Goal: Task Accomplishment & Management: Use online tool/utility

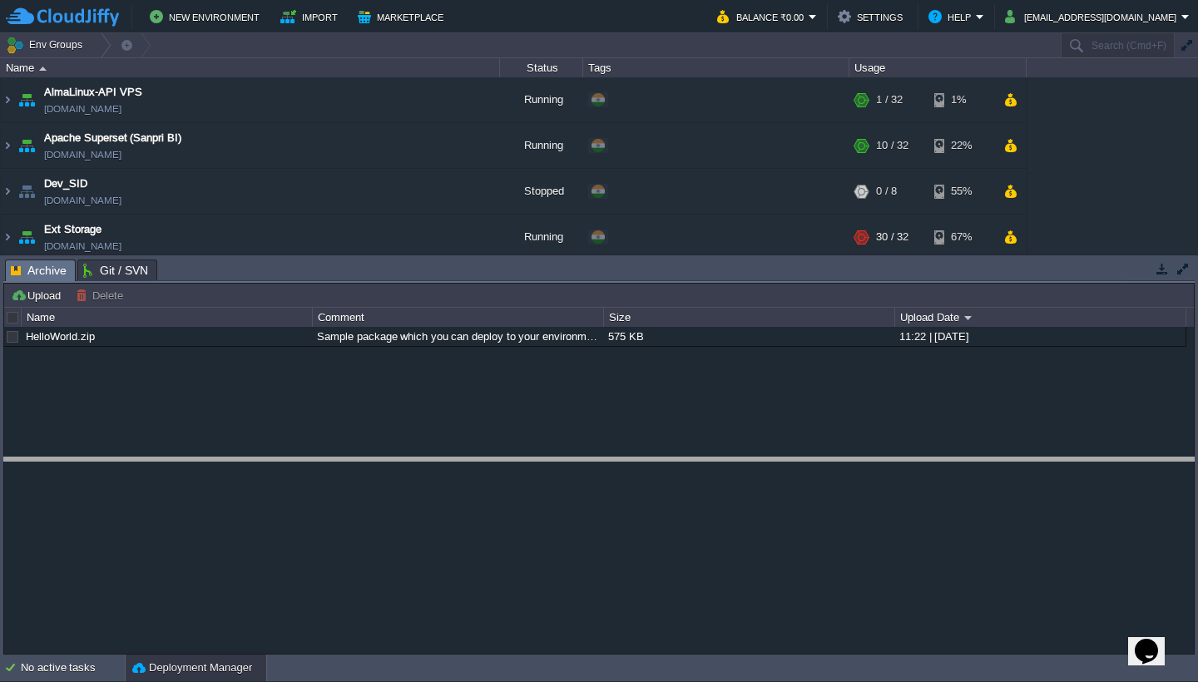
drag, startPoint x: 482, startPoint y: 280, endPoint x: 501, endPoint y: 474, distance: 195.7
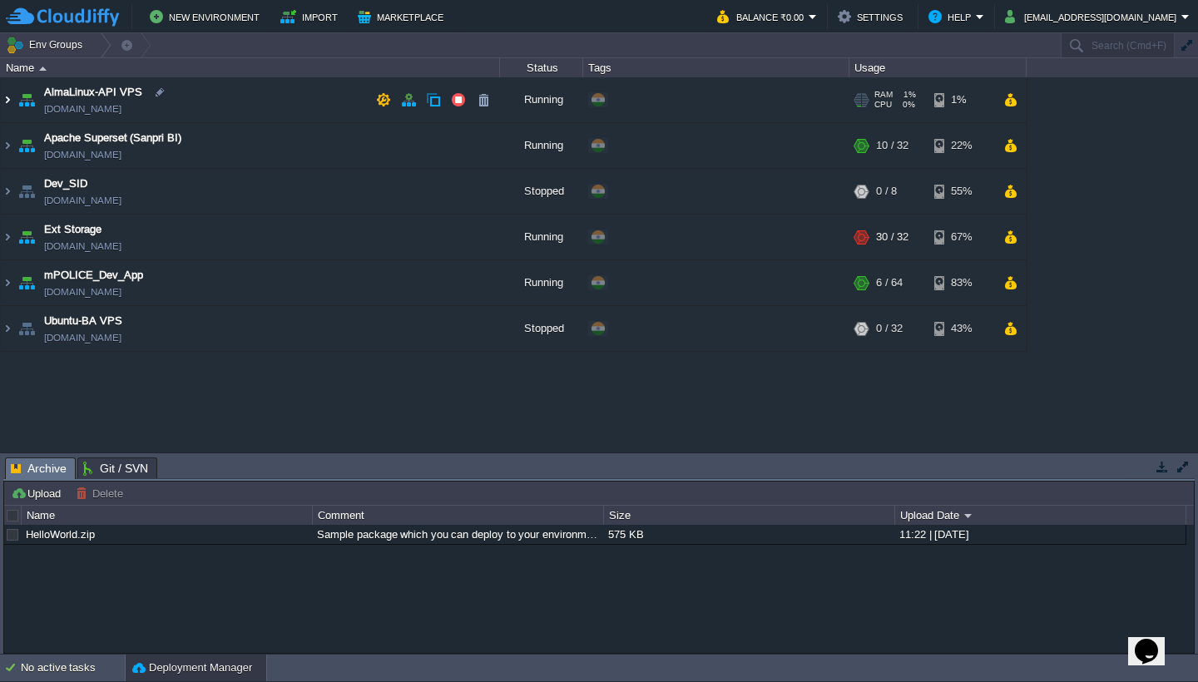
click at [7, 104] on img at bounding box center [7, 99] width 13 height 45
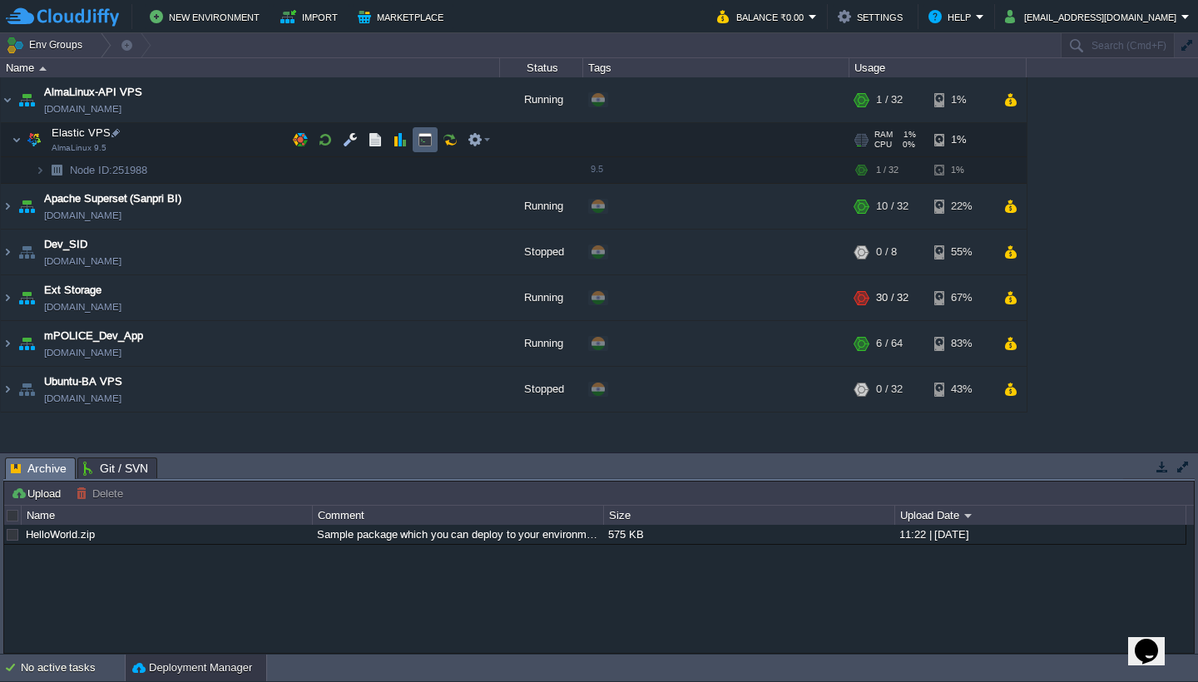
click at [420, 140] on button "button" at bounding box center [425, 139] width 15 height 15
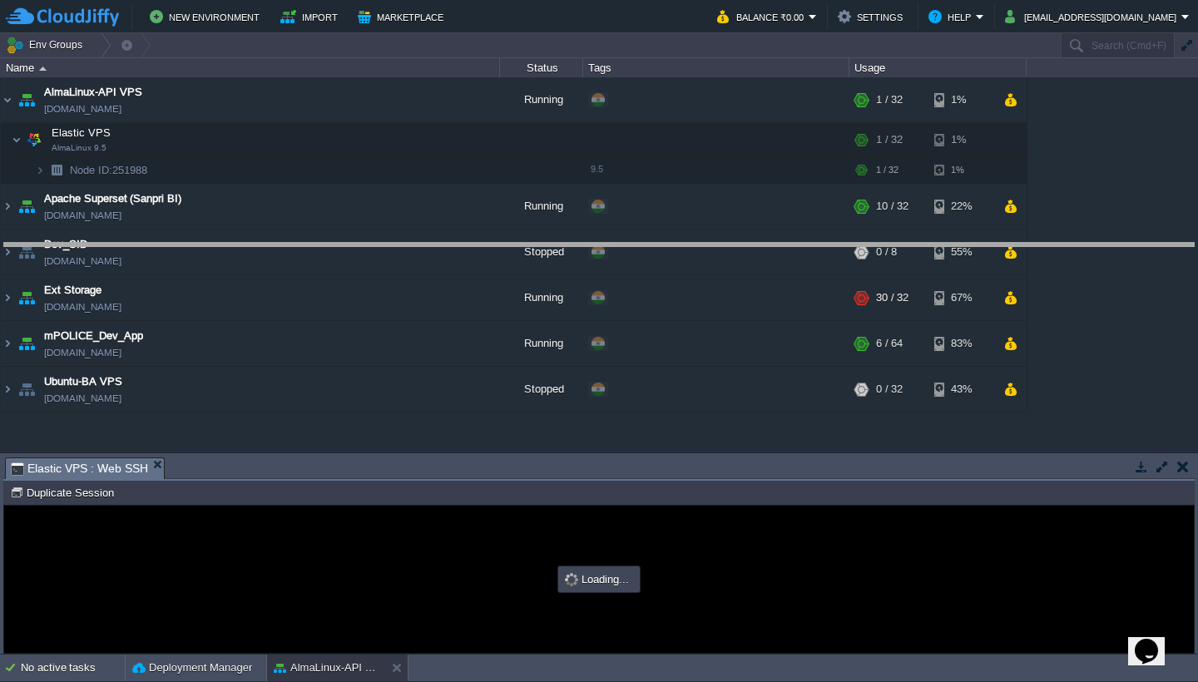
drag, startPoint x: 670, startPoint y: 480, endPoint x: 670, endPoint y: 290, distance: 189.7
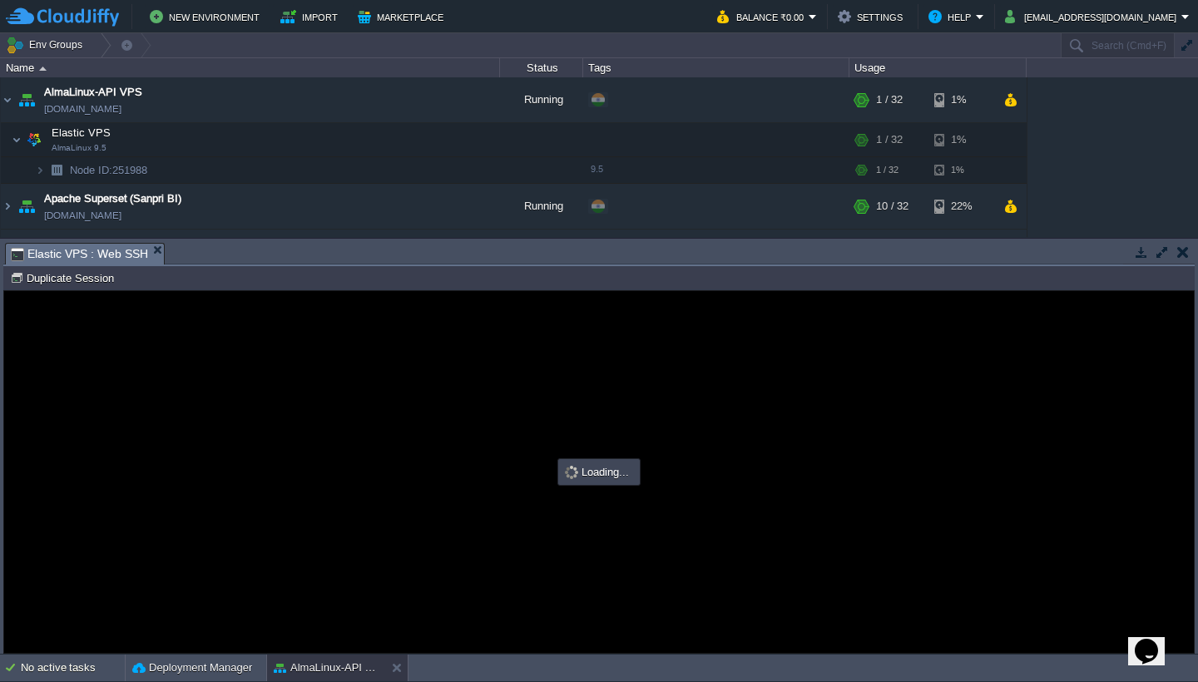
type input "#000000"
click at [807, 436] on div at bounding box center [599, 472] width 1190 height 362
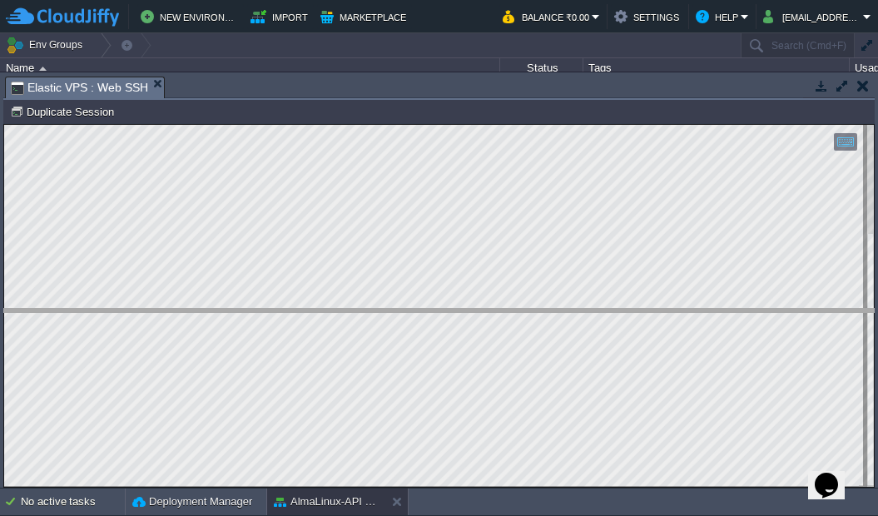
drag, startPoint x: 271, startPoint y: 97, endPoint x: 299, endPoint y: 347, distance: 251.2
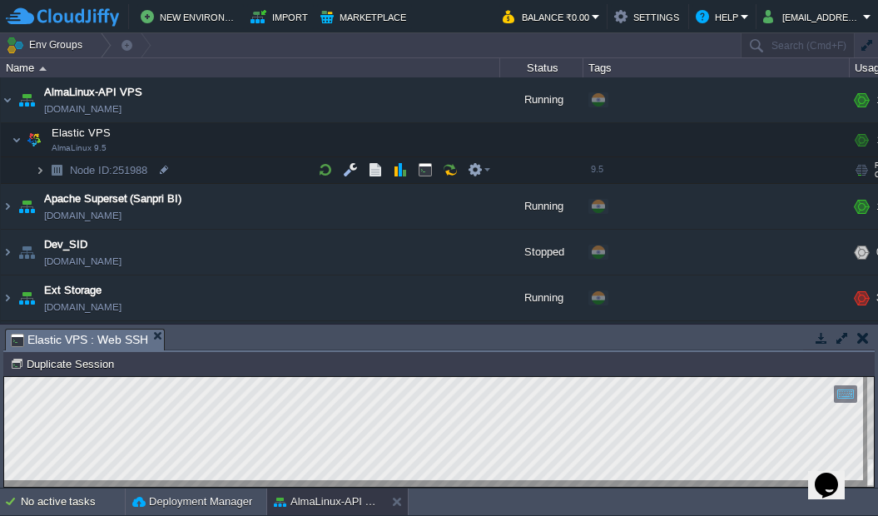
click at [40, 172] on img at bounding box center [40, 170] width 10 height 26
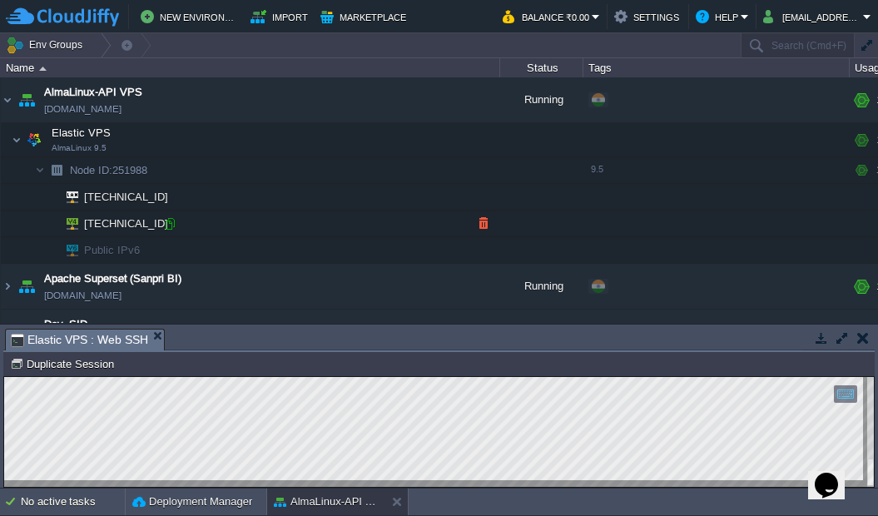
click at [168, 226] on div at bounding box center [169, 223] width 15 height 15
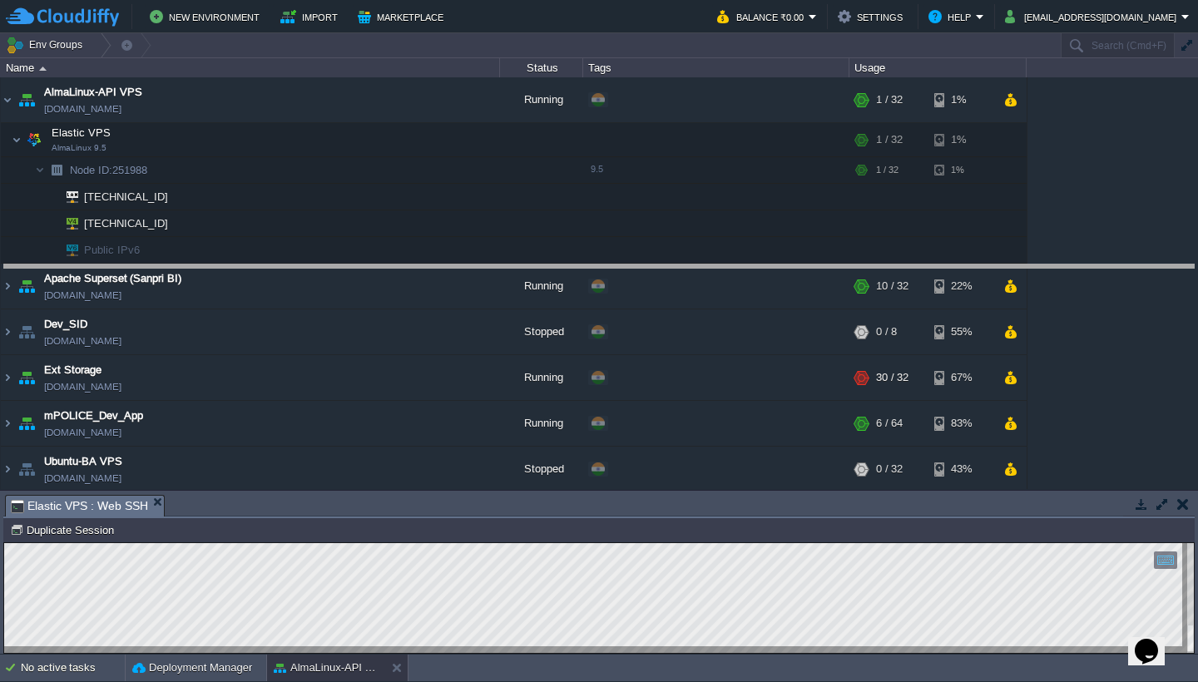
drag, startPoint x: 481, startPoint y: 518, endPoint x: 485, endPoint y: 285, distance: 233.0
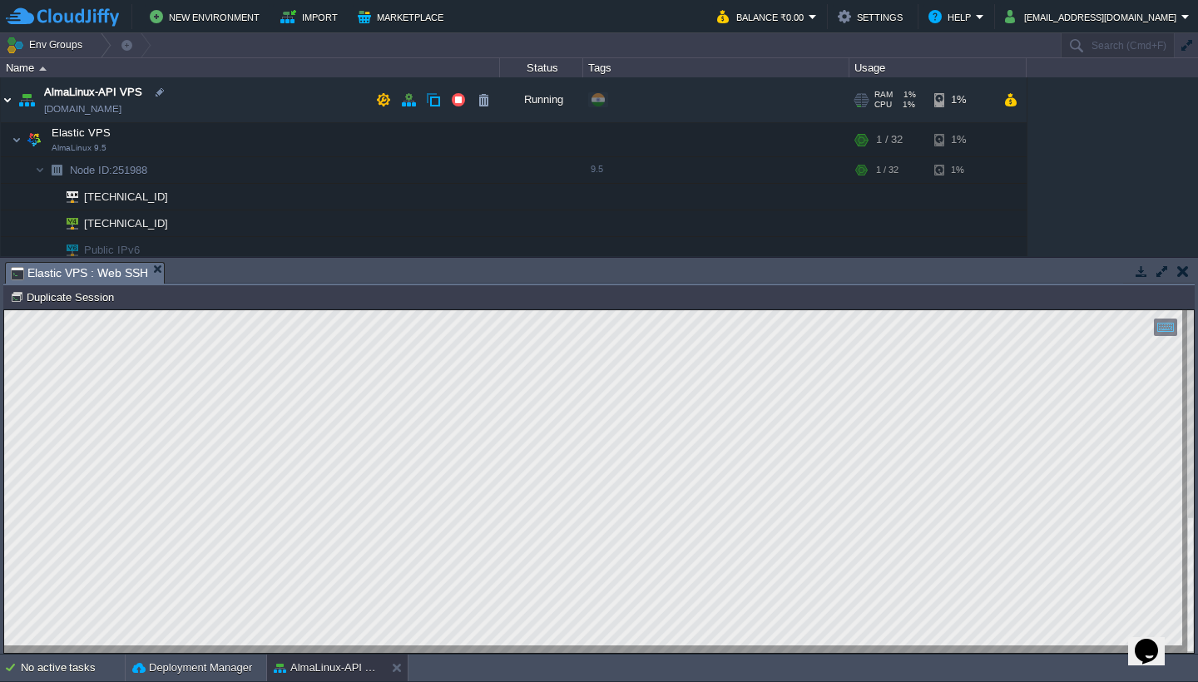
click at [6, 97] on img at bounding box center [7, 99] width 13 height 45
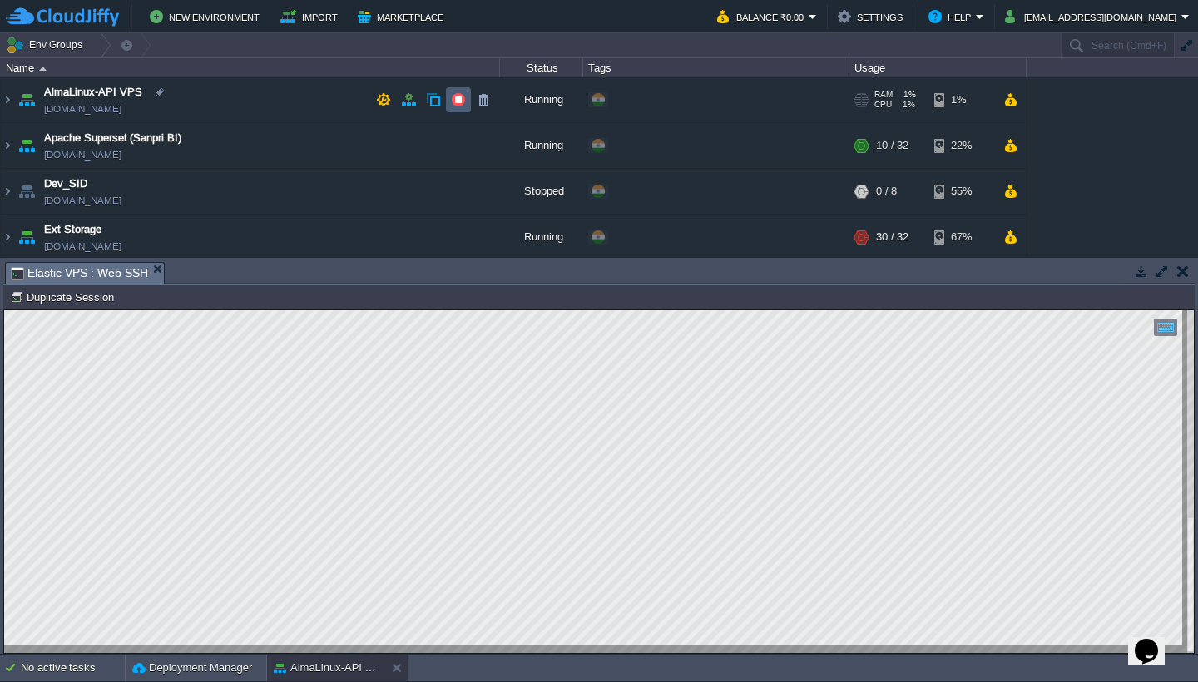
click at [464, 101] on button "button" at bounding box center [458, 99] width 15 height 15
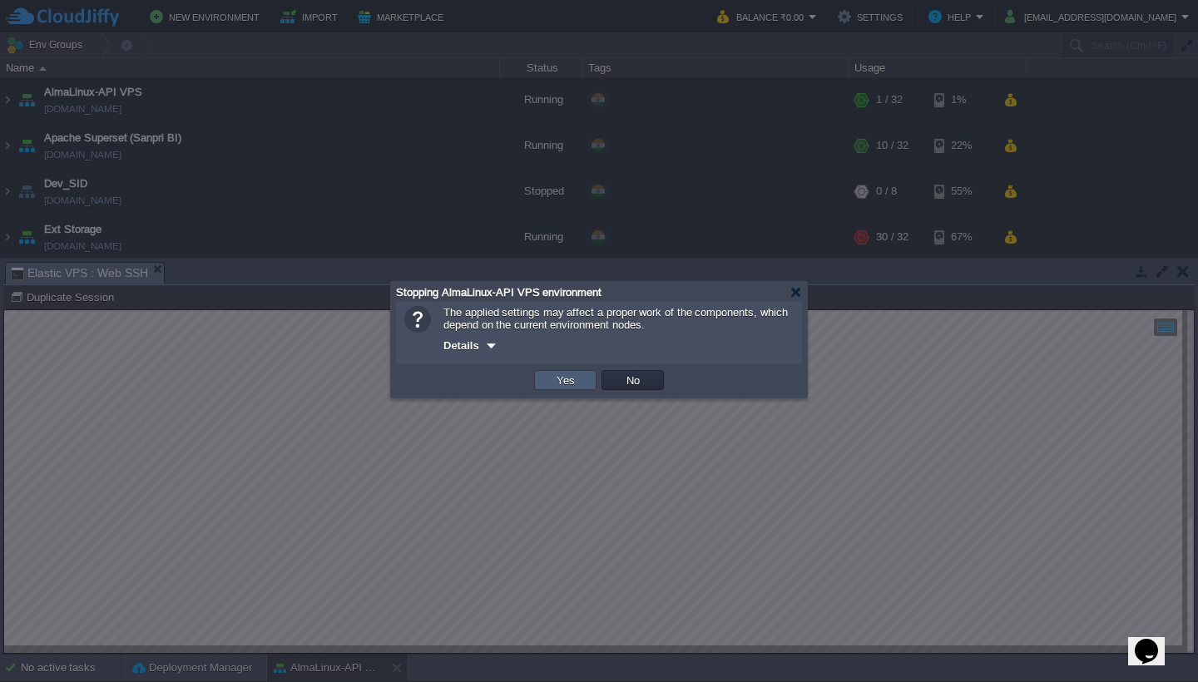
click at [573, 376] on button "Yes" at bounding box center [566, 380] width 28 height 15
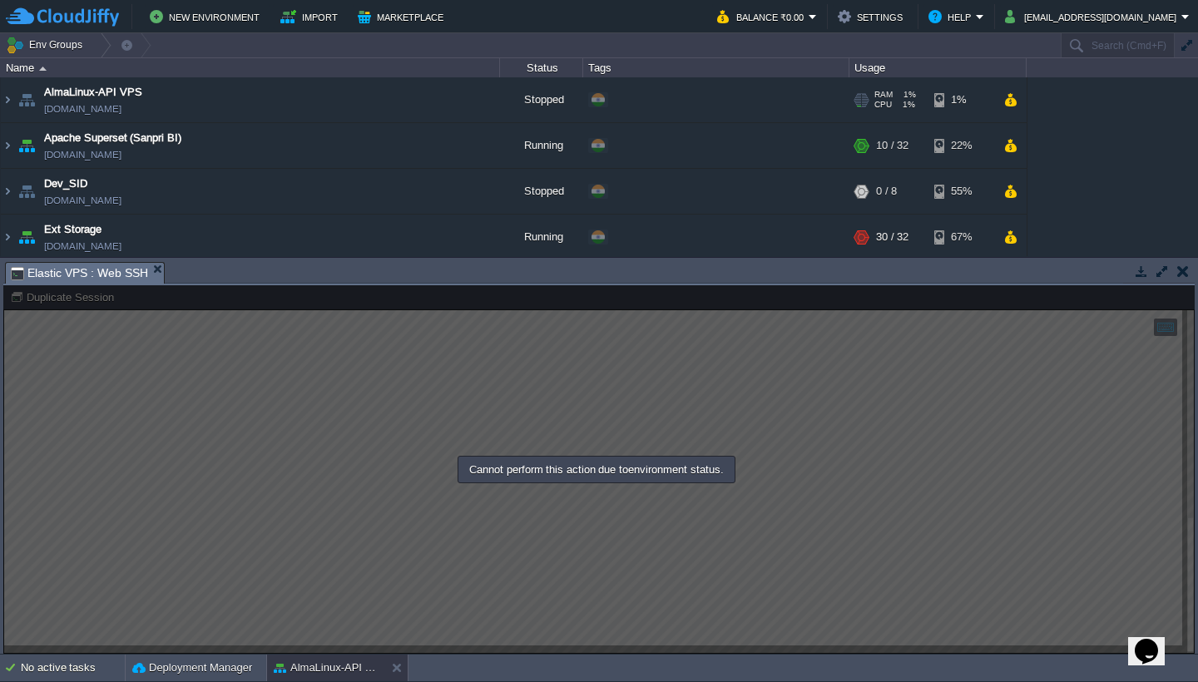
click at [324, 96] on td "AlmaLinux-API VPS [DOMAIN_NAME]" at bounding box center [250, 100] width 499 height 46
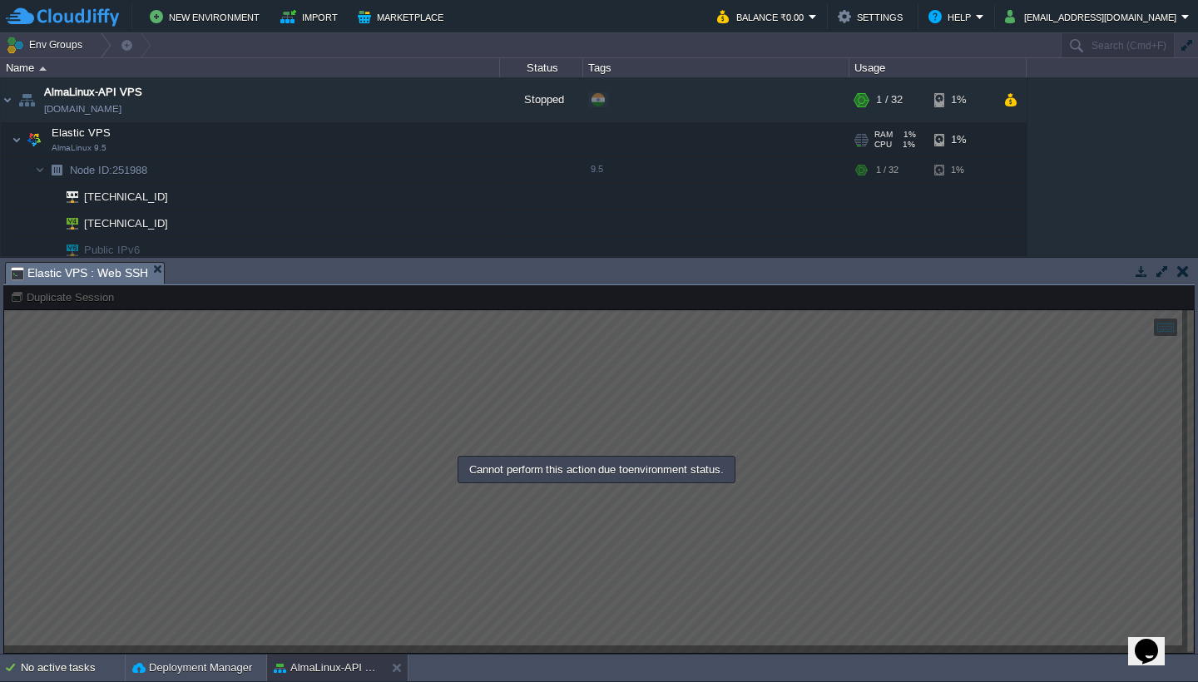
click at [257, 139] on td "Elastic VPS AlmaLinux 9.5" at bounding box center [250, 140] width 499 height 34
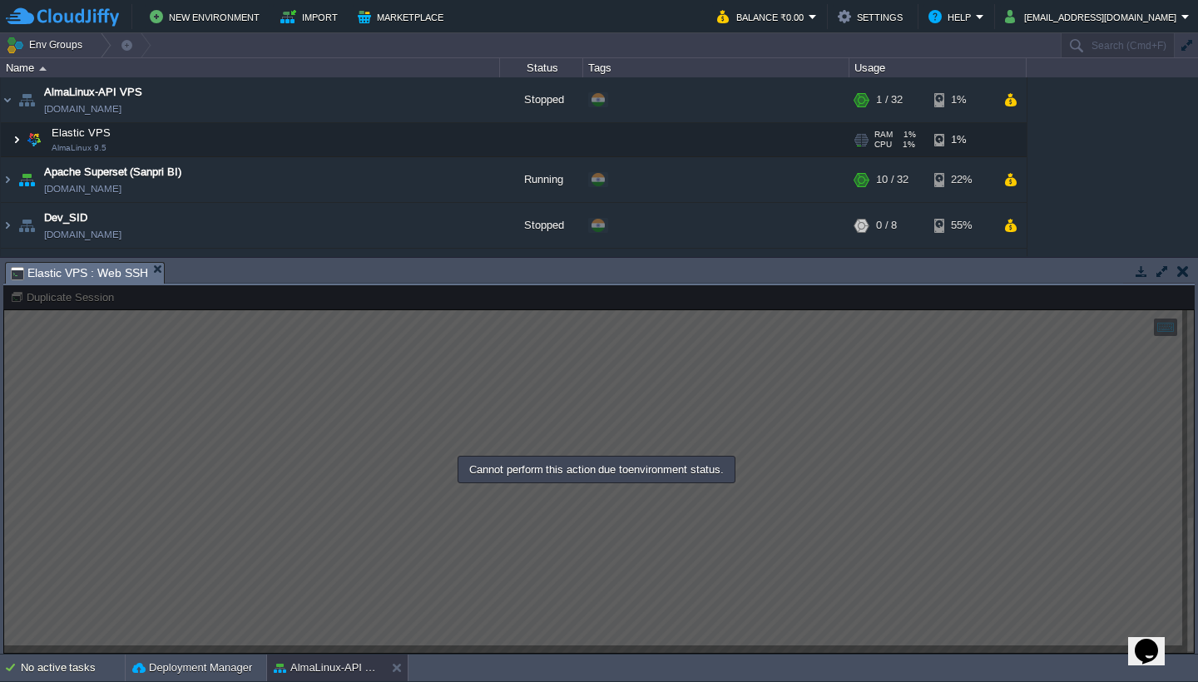
click at [17, 146] on img at bounding box center [17, 139] width 10 height 33
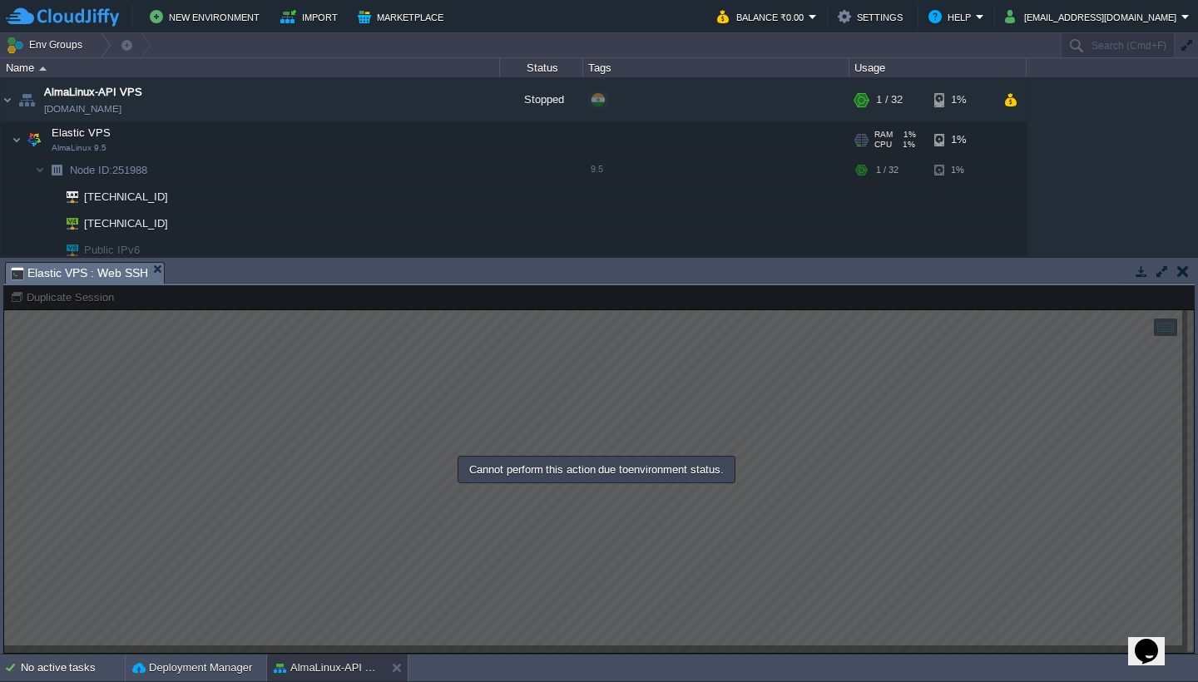
click at [208, 144] on td "Elastic VPS AlmaLinux 9.5" at bounding box center [250, 140] width 499 height 34
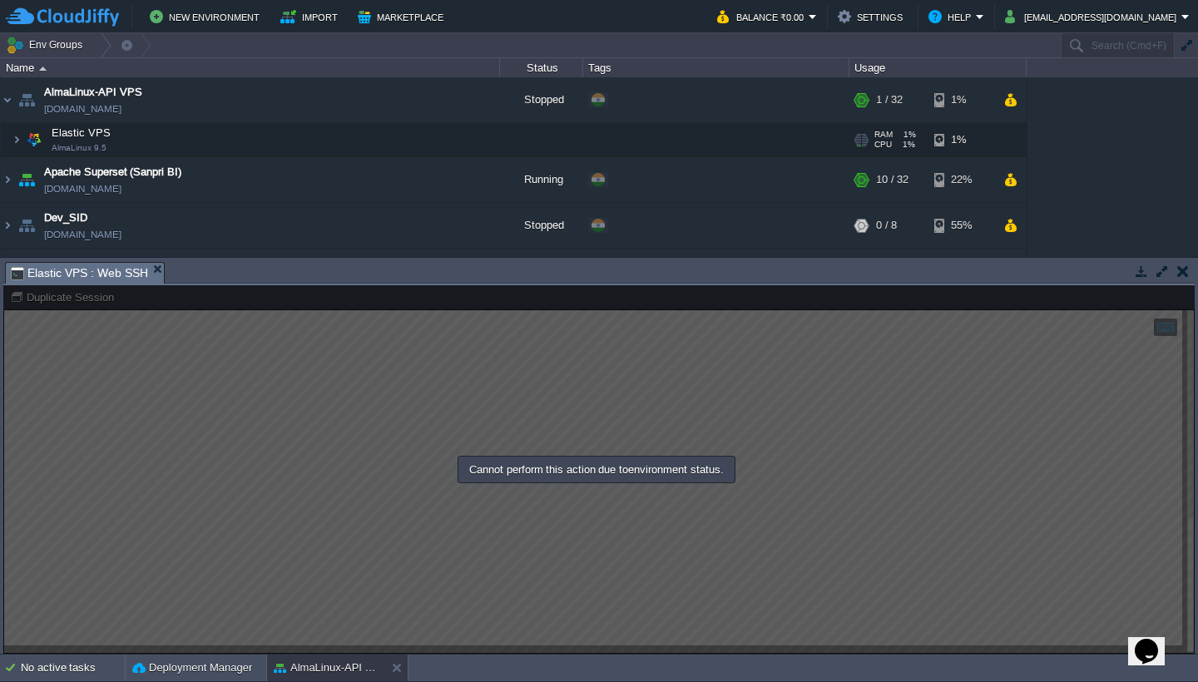
click at [195, 136] on td "Elastic VPS AlmaLinux 9.5" at bounding box center [250, 140] width 499 height 34
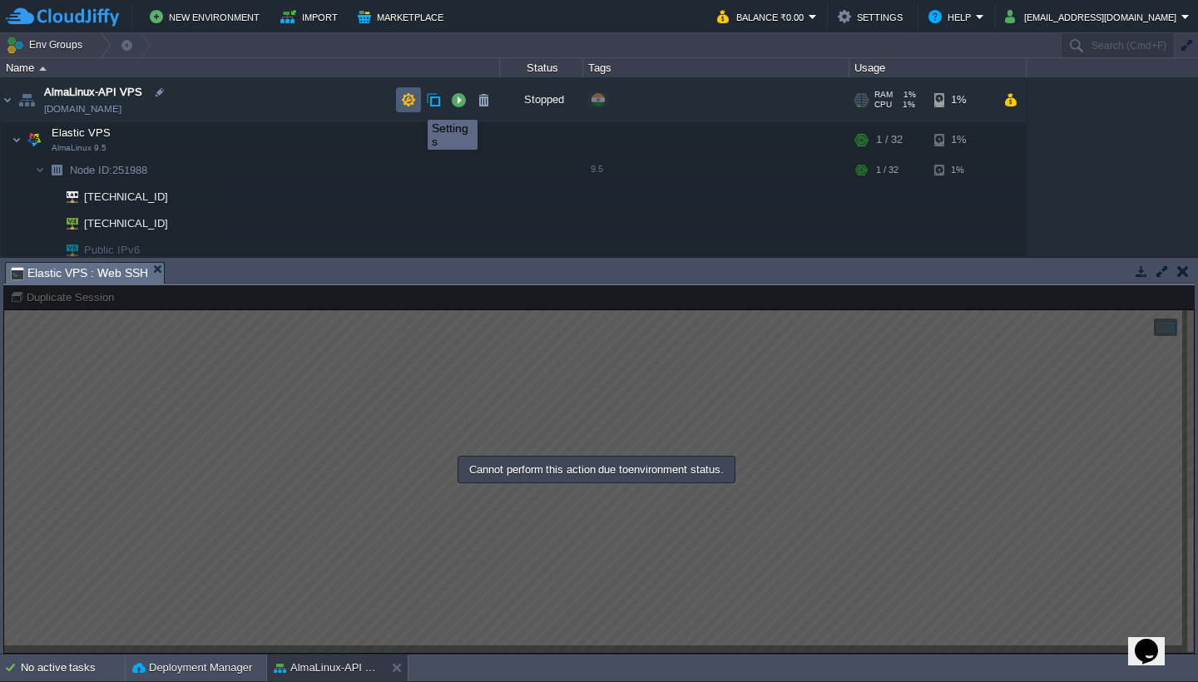
click at [413, 103] on button "button" at bounding box center [408, 99] width 15 height 15
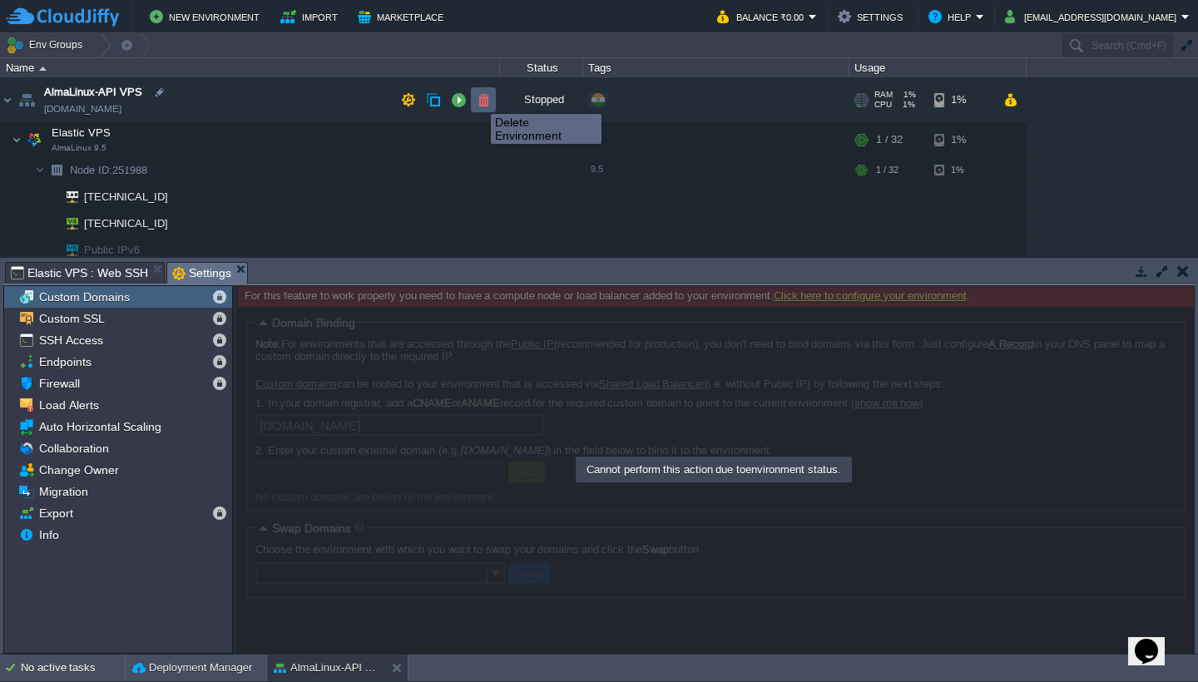
click at [481, 99] on button "button" at bounding box center [483, 99] width 15 height 15
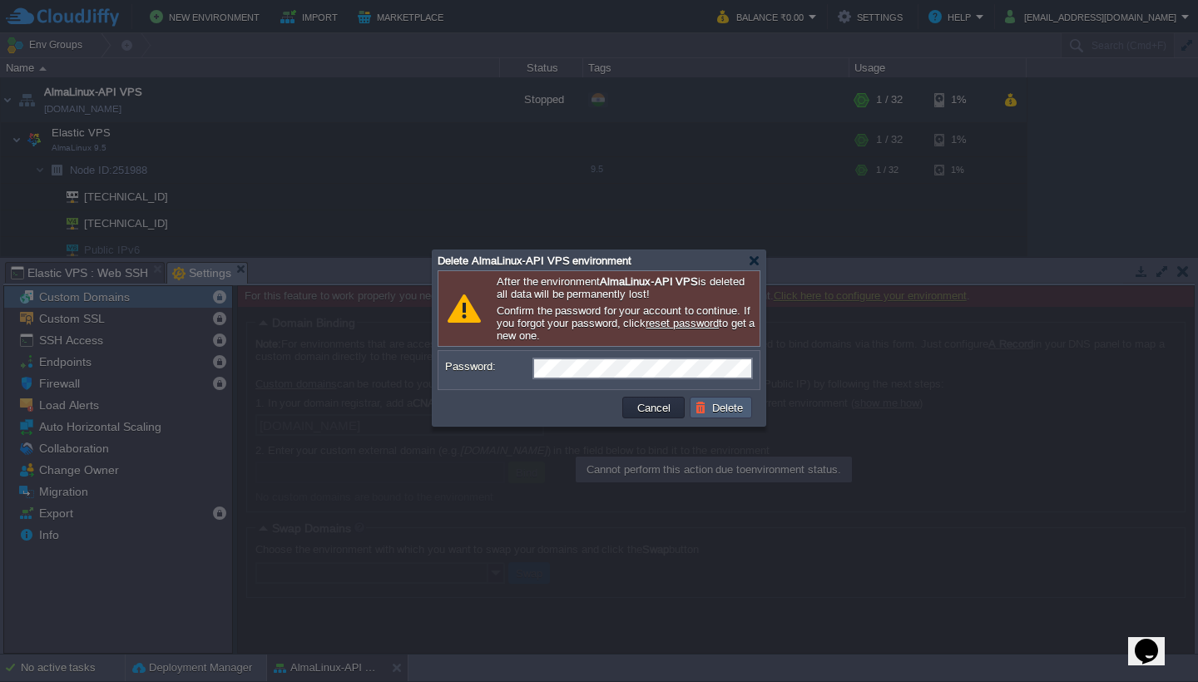
click at [725, 412] on button "Delete" at bounding box center [721, 407] width 53 height 15
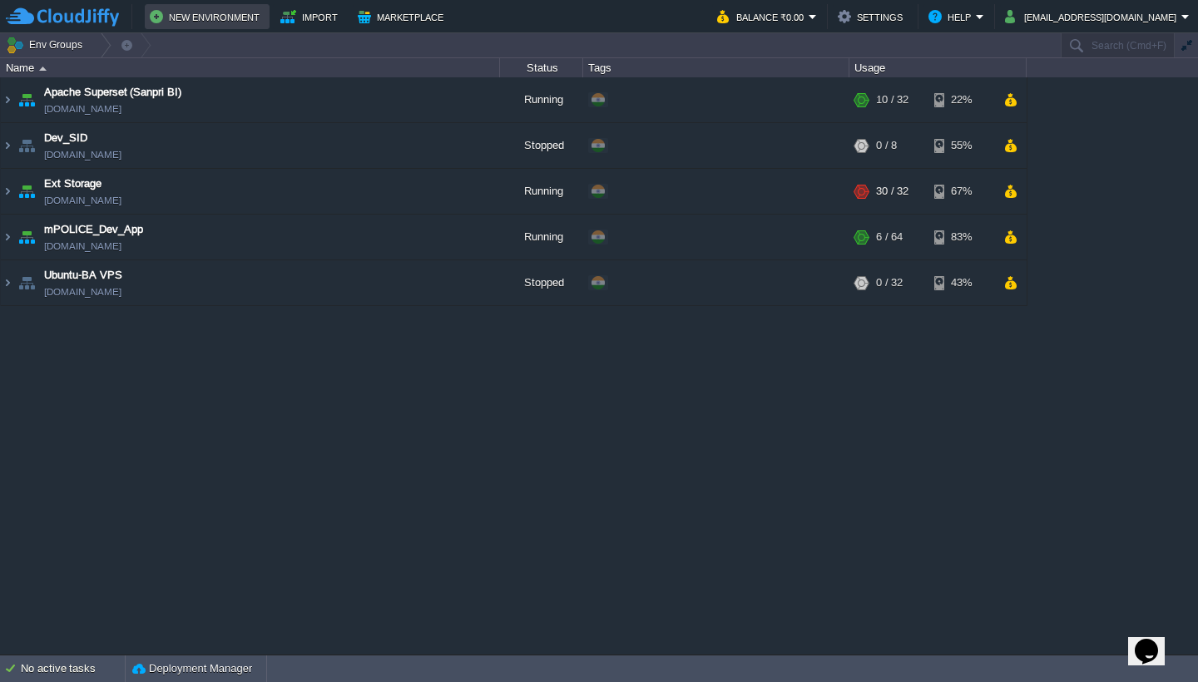
click at [173, 13] on button "New Environment" at bounding box center [207, 17] width 115 height 20
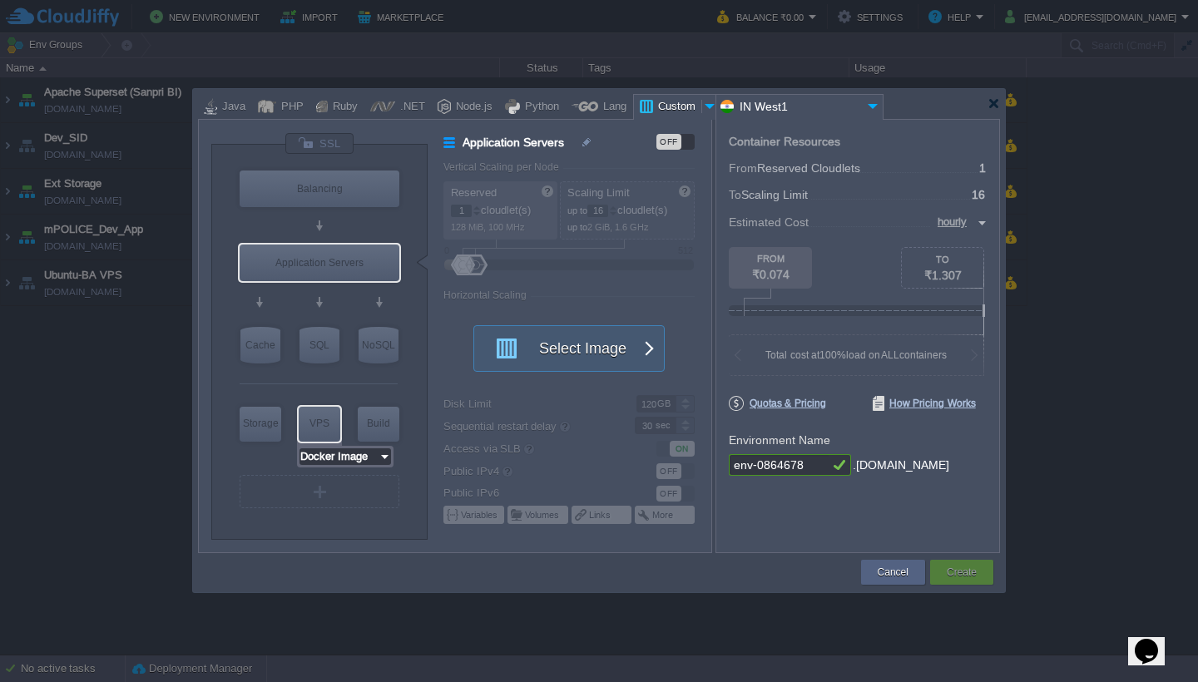
click at [359, 461] on input "Docker Image" at bounding box center [339, 457] width 79 height 17
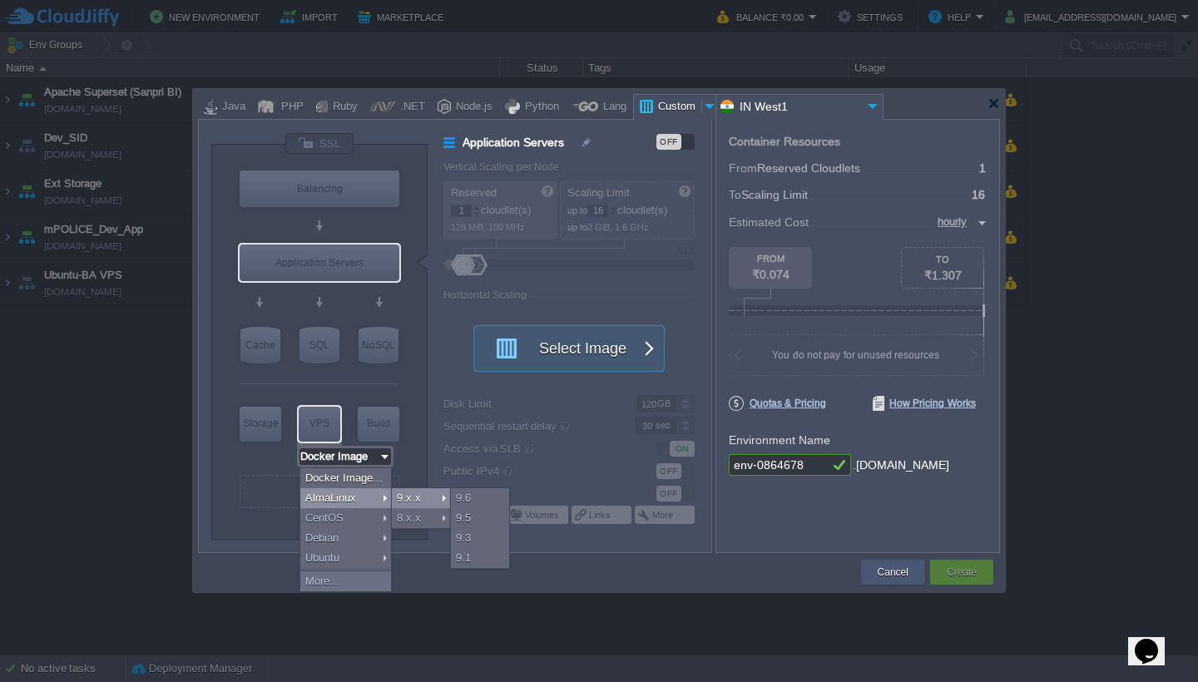
click at [903, 574] on button "Cancel" at bounding box center [893, 572] width 31 height 17
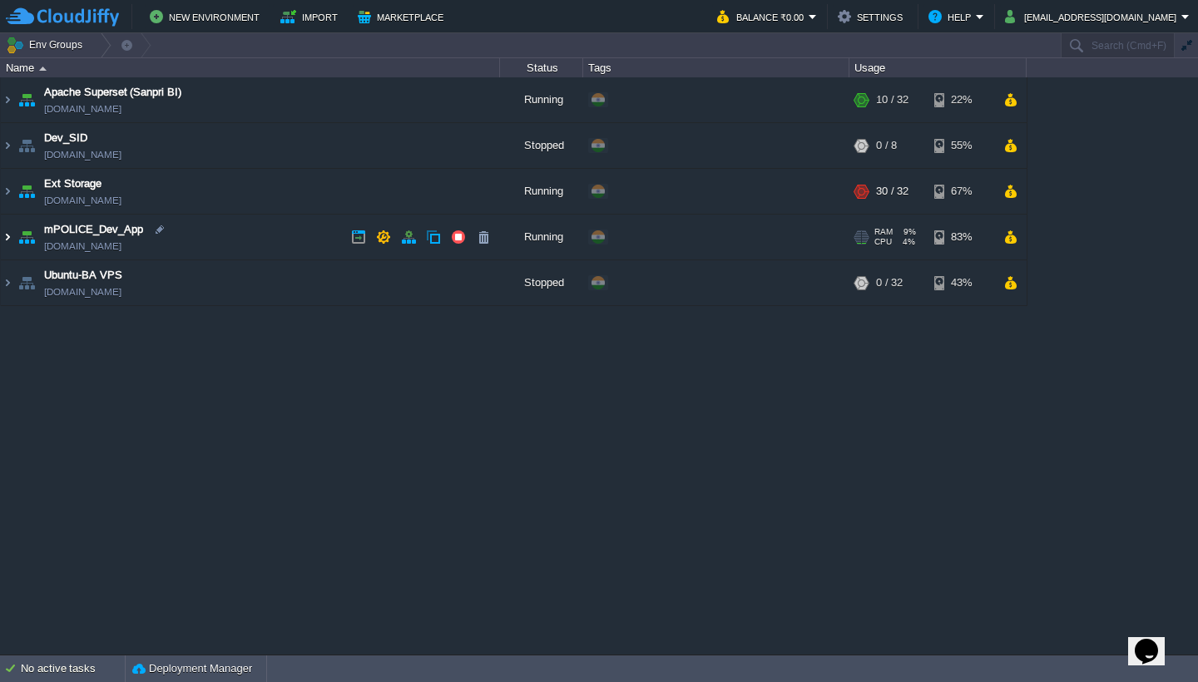
click at [11, 233] on img at bounding box center [7, 237] width 13 height 45
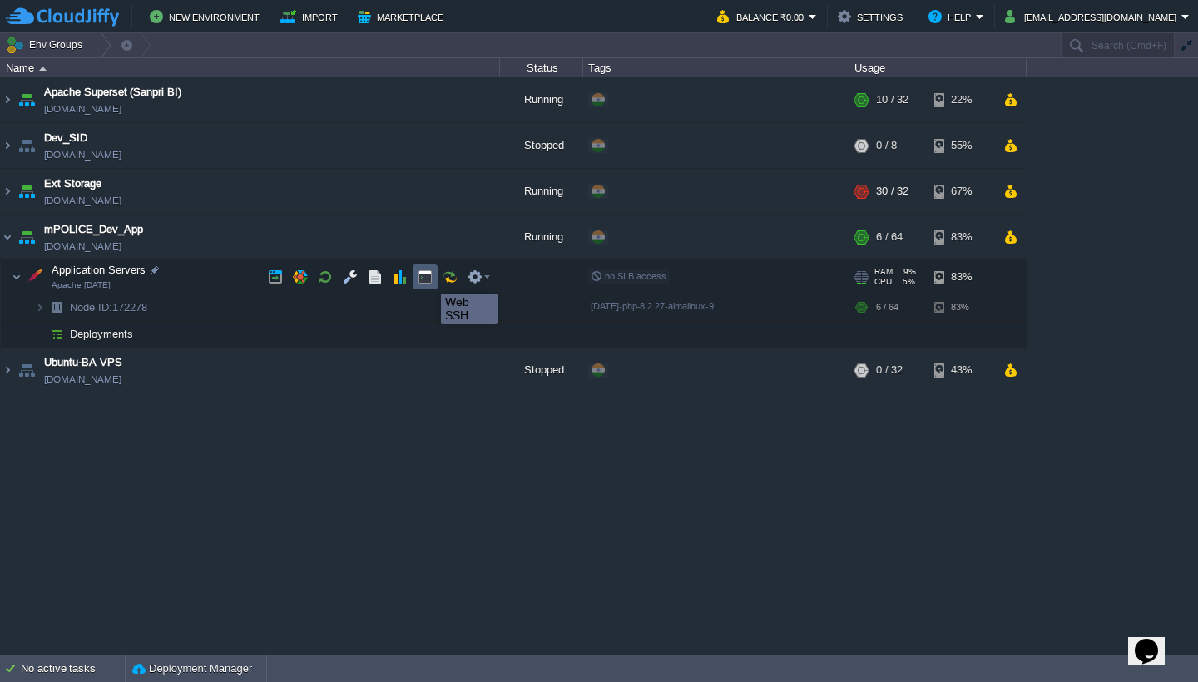
click at [429, 279] on button "button" at bounding box center [425, 277] width 15 height 15
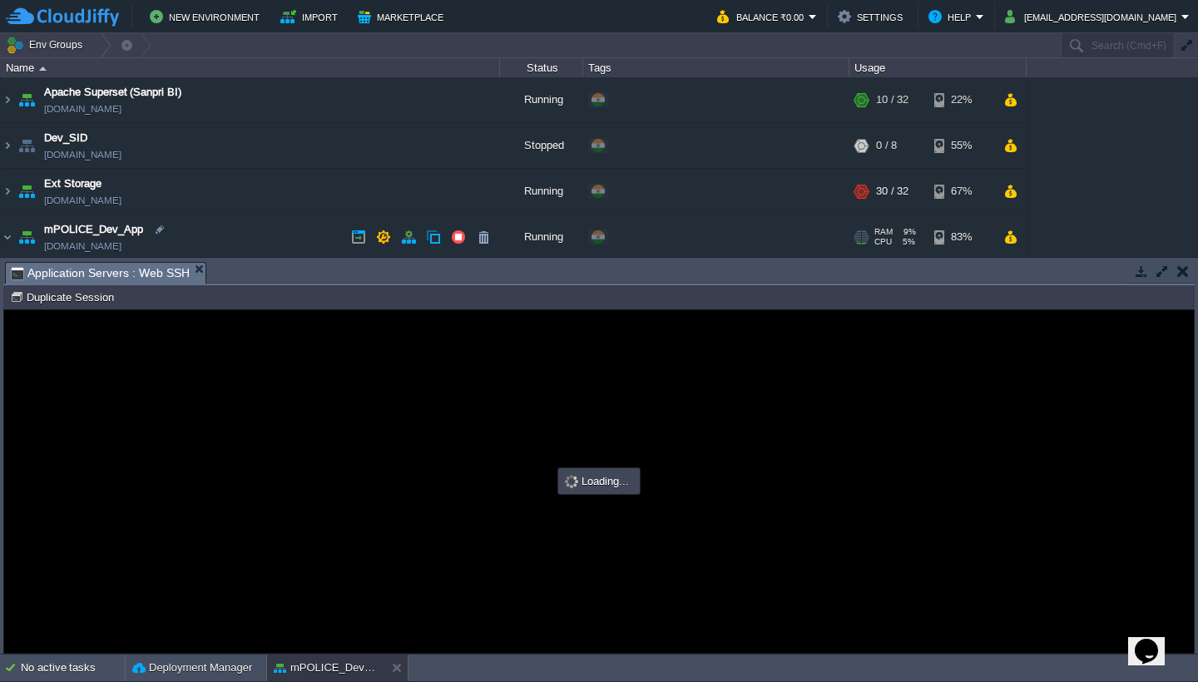
type input "#000000"
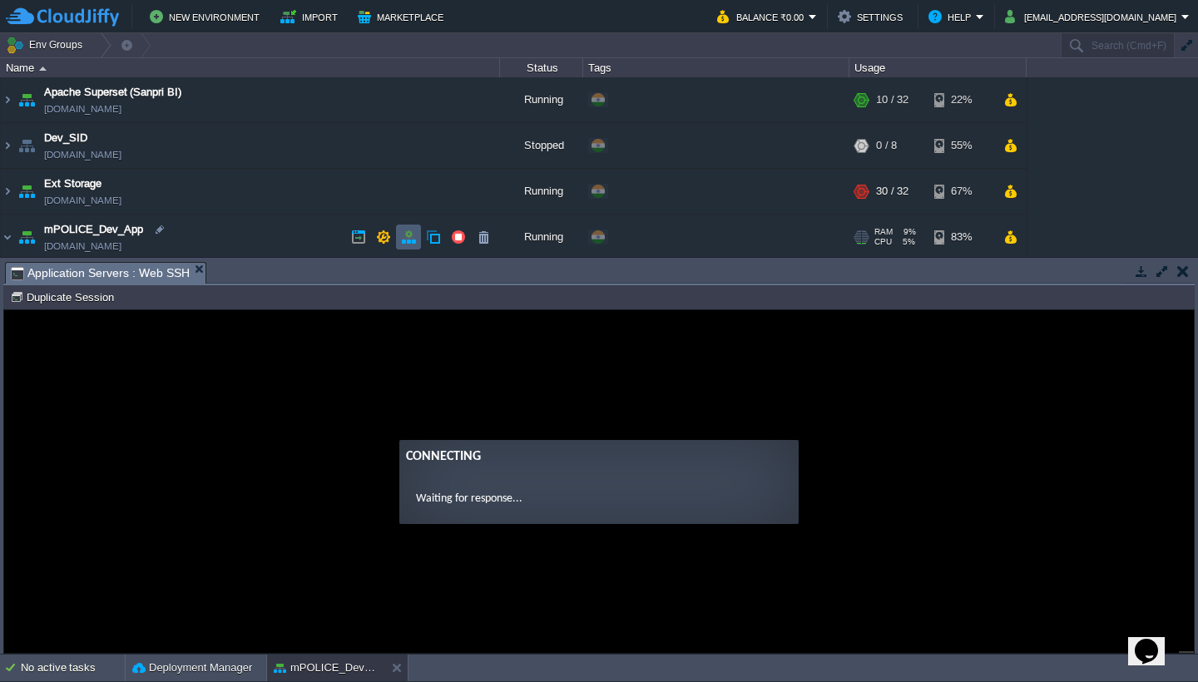
click at [405, 236] on button "button" at bounding box center [408, 237] width 15 height 15
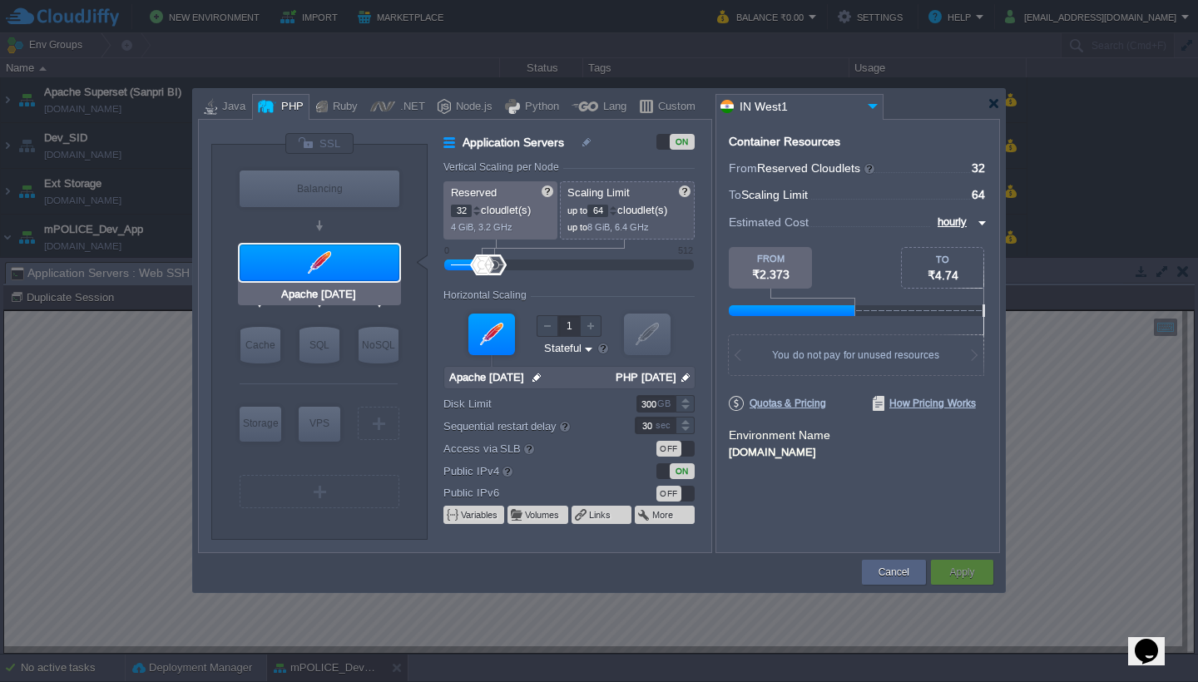
type input "NGINX 1.28.0"
click at [900, 575] on button "Cancel" at bounding box center [894, 572] width 31 height 17
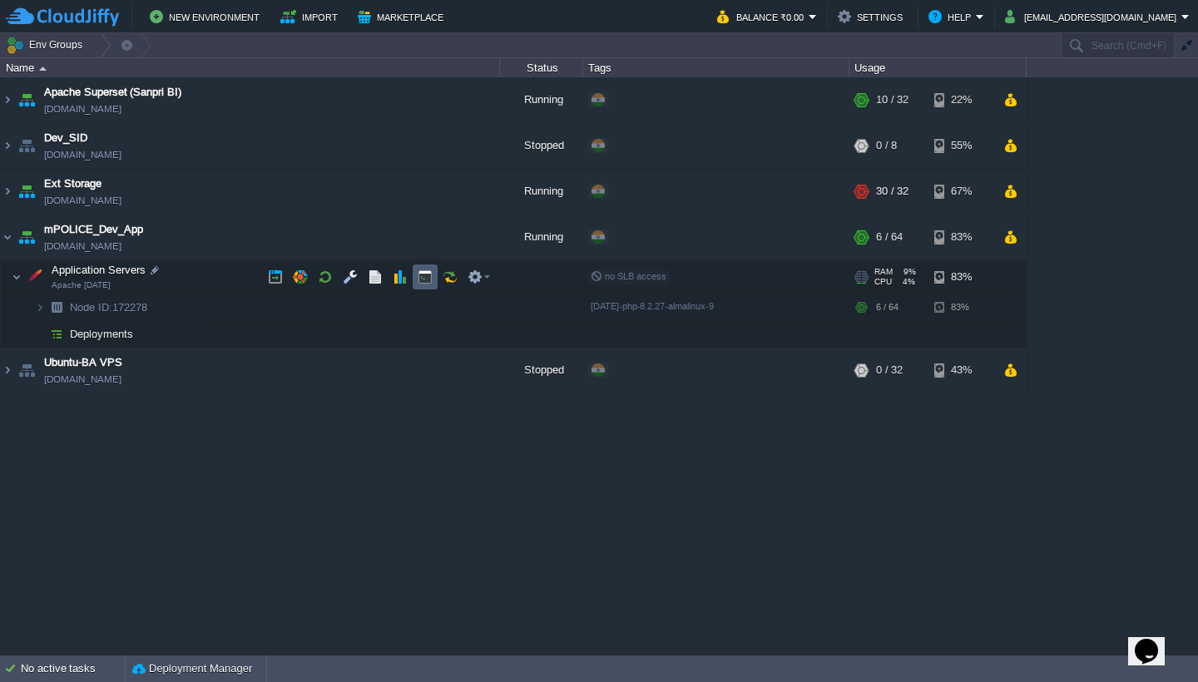
click at [428, 274] on button "button" at bounding box center [425, 277] width 15 height 15
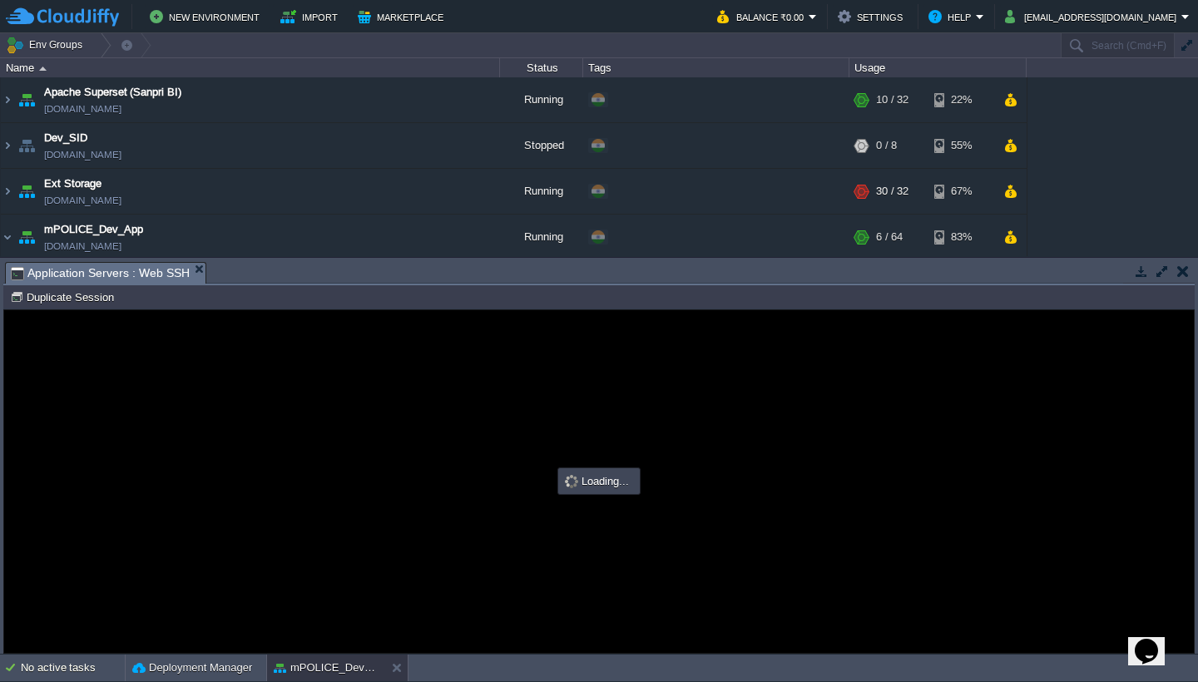
type input "#000000"
click at [568, 438] on div at bounding box center [599, 481] width 1190 height 343
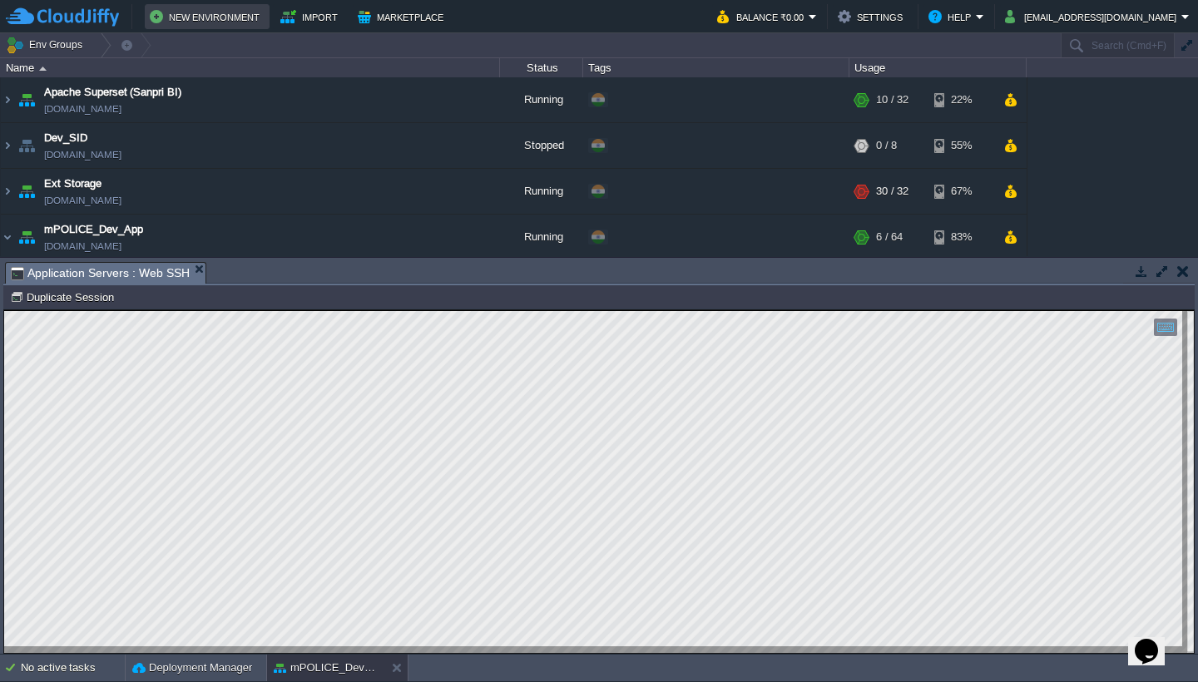
click at [221, 17] on button "New Environment" at bounding box center [207, 17] width 115 height 20
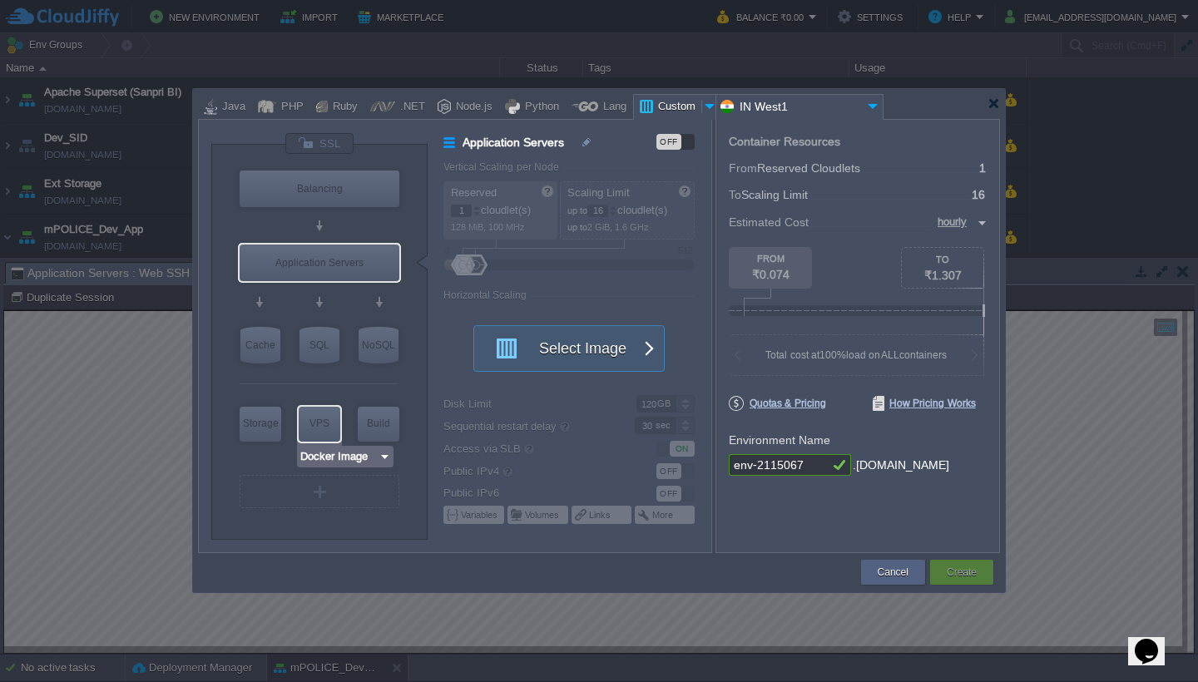
click at [380, 459] on img at bounding box center [385, 457] width 12 height 17
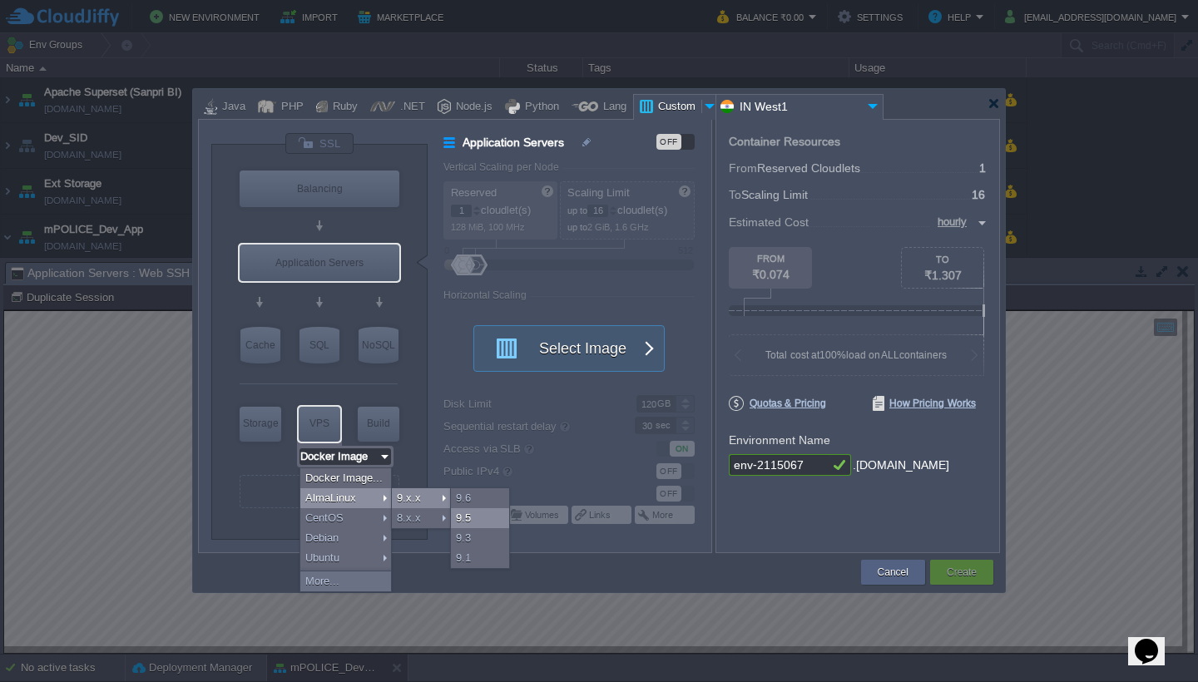
click at [478, 514] on div "9.5" at bounding box center [480, 518] width 58 height 20
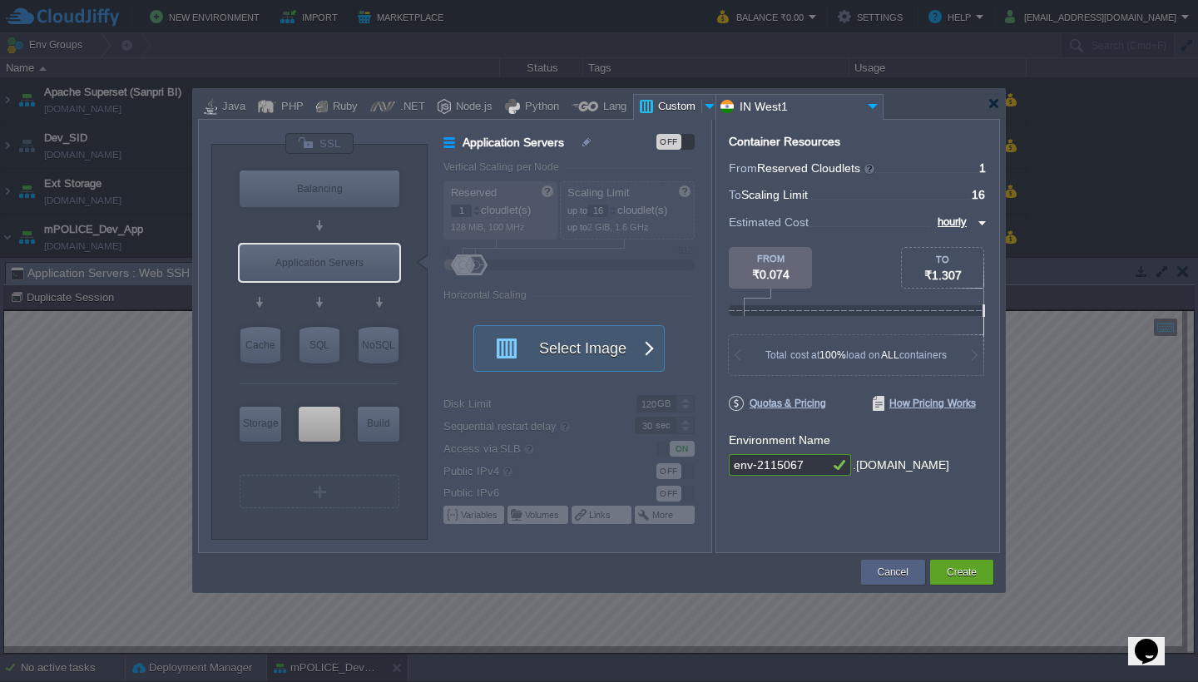
type input "AlmaLinux 9.5"
click at [466, 211] on div at bounding box center [577, 356] width 267 height 391
drag, startPoint x: 469, startPoint y: 267, endPoint x: 488, endPoint y: 266, distance: 20.0
click at [488, 266] on div at bounding box center [577, 356] width 267 height 391
drag, startPoint x: 481, startPoint y: 266, endPoint x: 506, endPoint y: 266, distance: 25.0
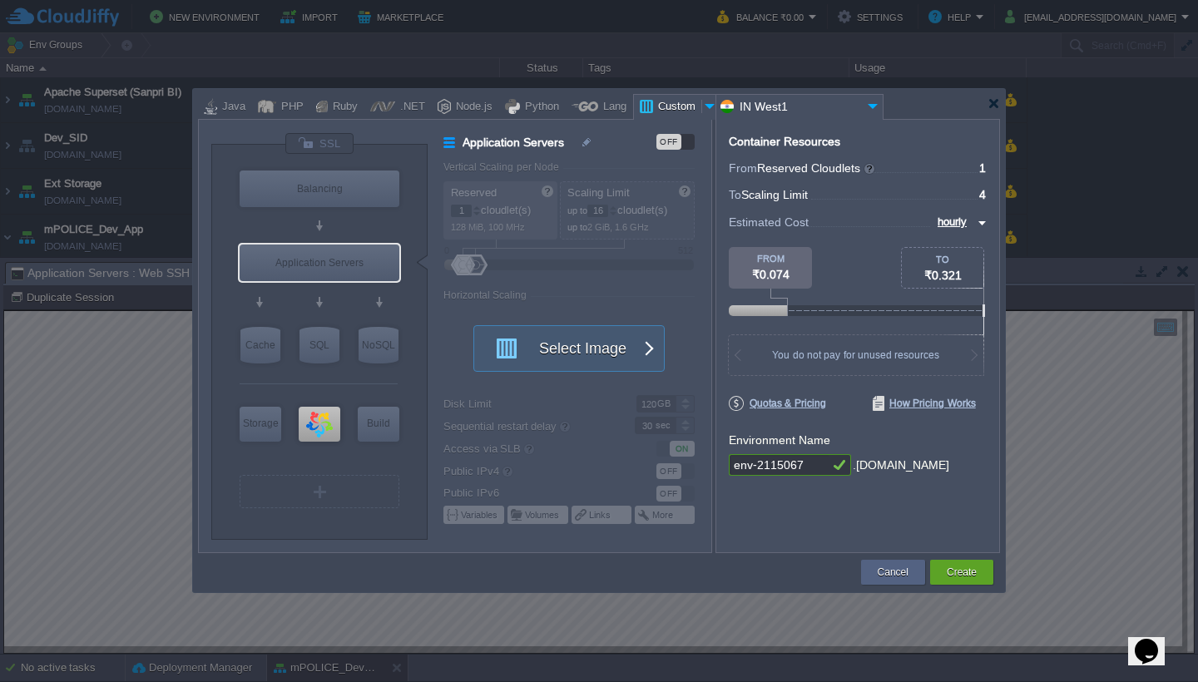
click at [506, 266] on div at bounding box center [577, 356] width 267 height 391
click at [950, 571] on button "Create" at bounding box center [962, 572] width 30 height 17
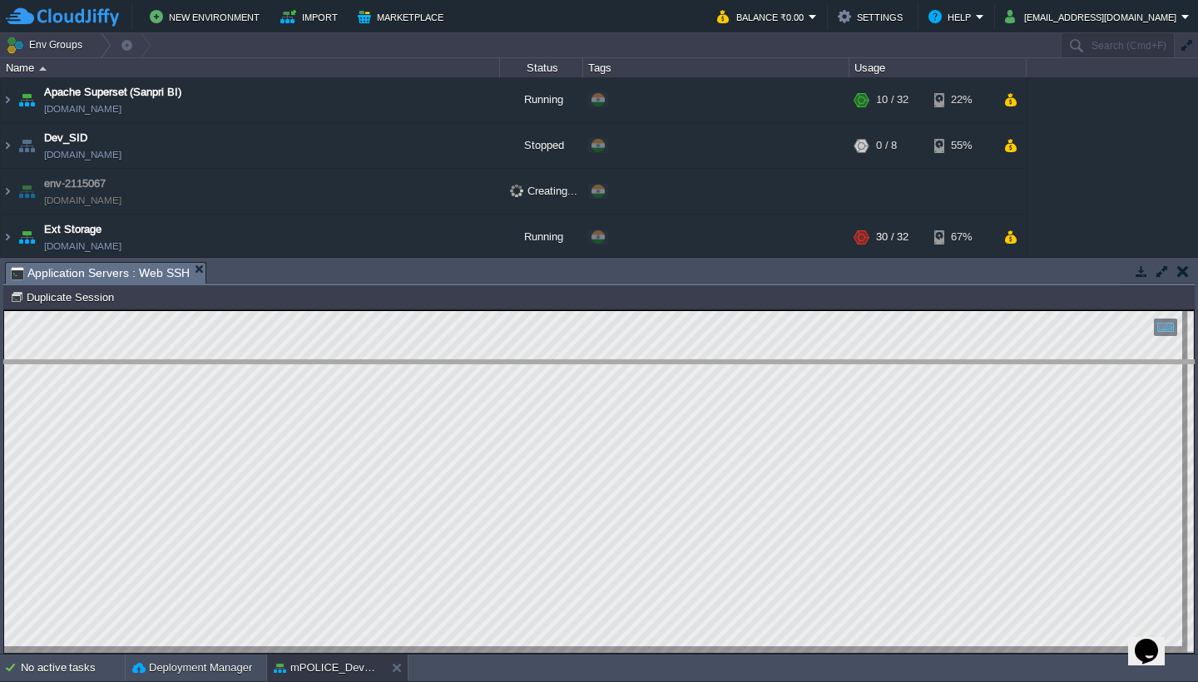
drag, startPoint x: 688, startPoint y: 281, endPoint x: 721, endPoint y: 399, distance: 122.0
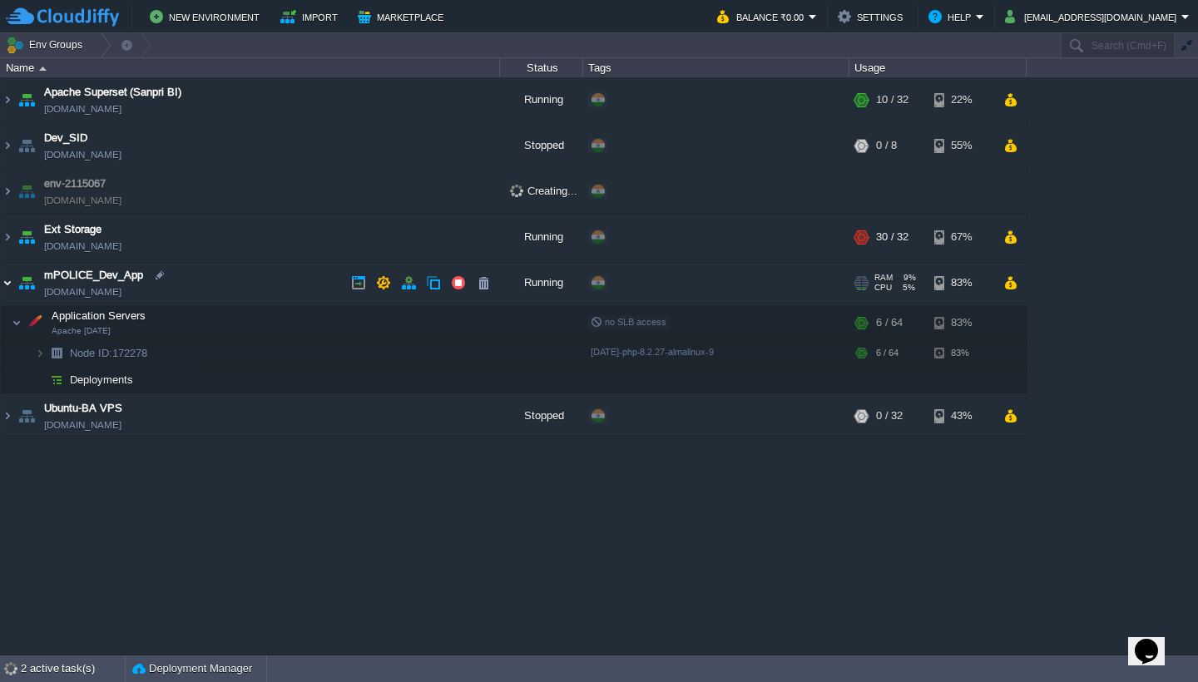
click at [7, 283] on img at bounding box center [7, 282] width 13 height 45
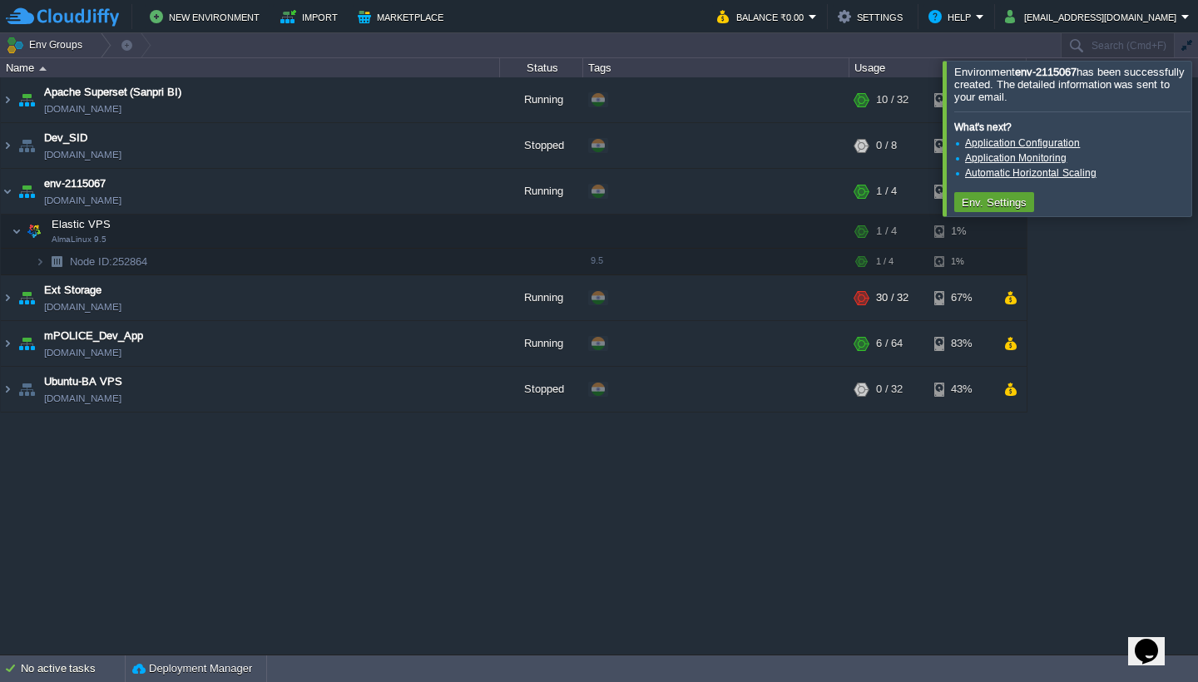
click at [1197, 142] on div at bounding box center [1218, 138] width 0 height 155
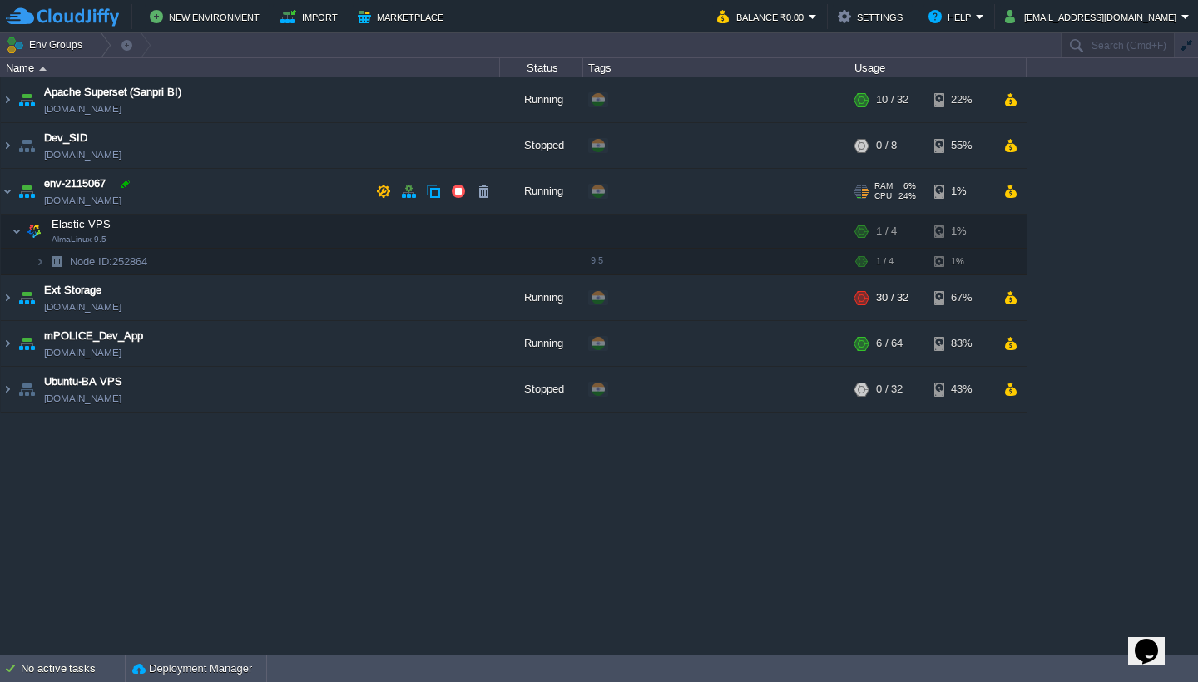
click at [123, 186] on div at bounding box center [125, 183] width 15 height 15
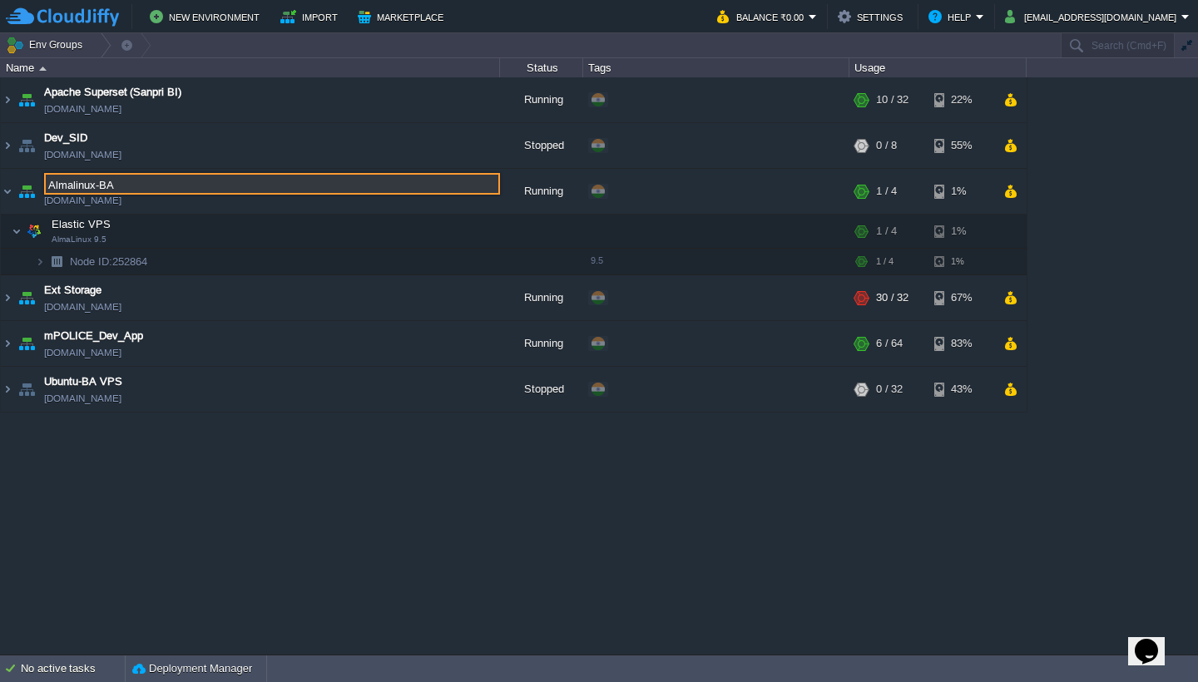
type input "Almalinux-BA"
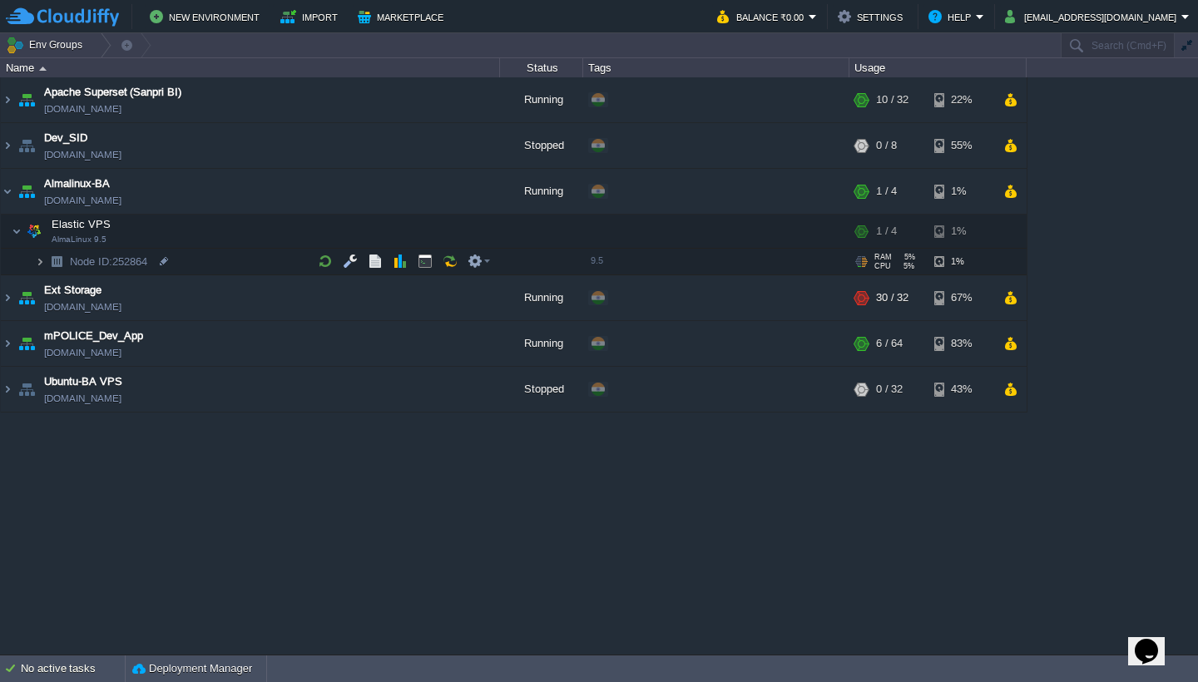
click at [38, 260] on img at bounding box center [40, 262] width 10 height 26
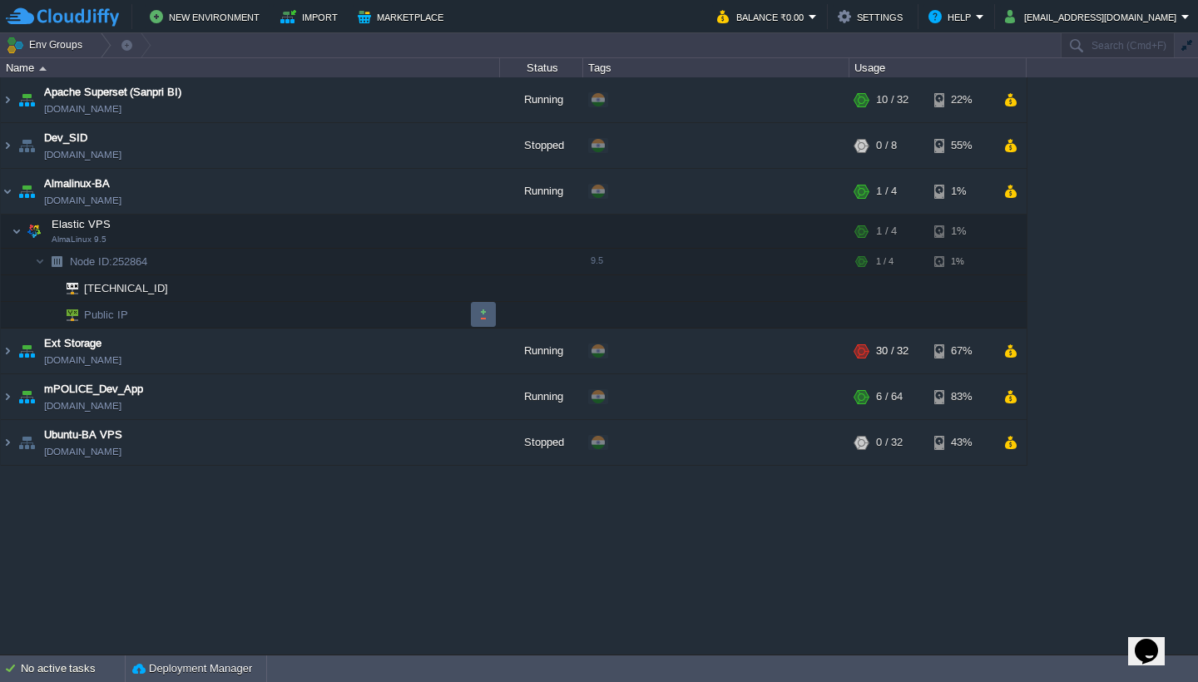
click at [476, 309] on button "button" at bounding box center [483, 314] width 15 height 15
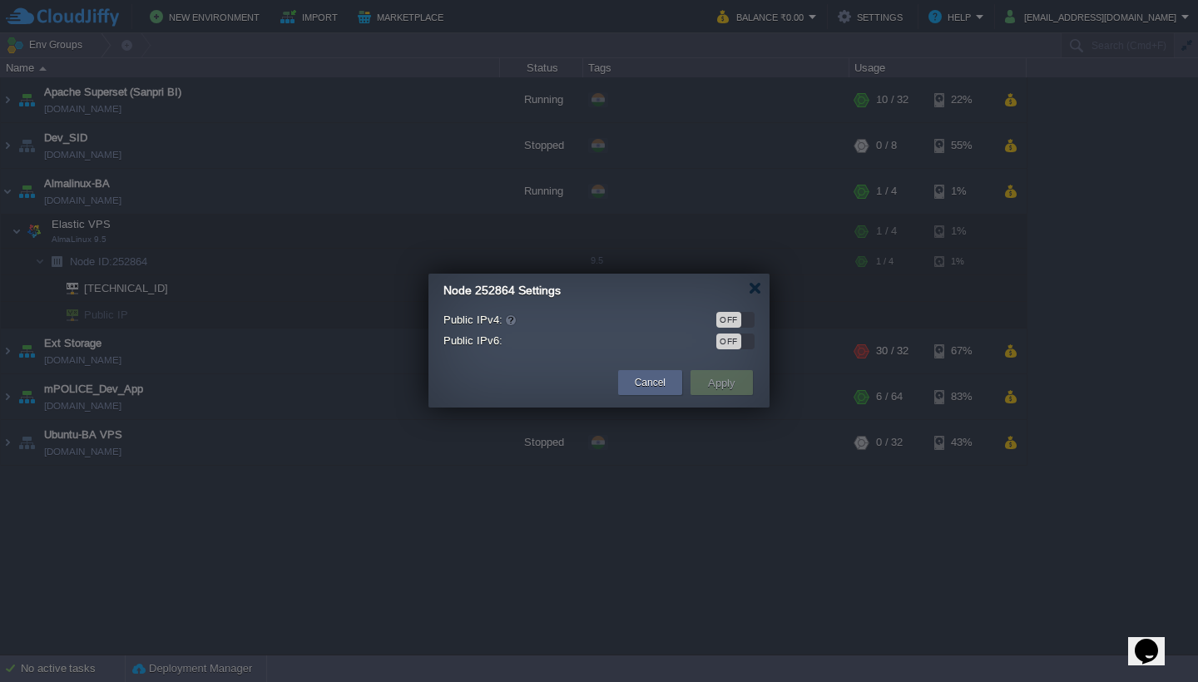
click at [754, 316] on div "OFF" at bounding box center [735, 320] width 38 height 16
click at [719, 381] on button "Apply" at bounding box center [721, 383] width 37 height 20
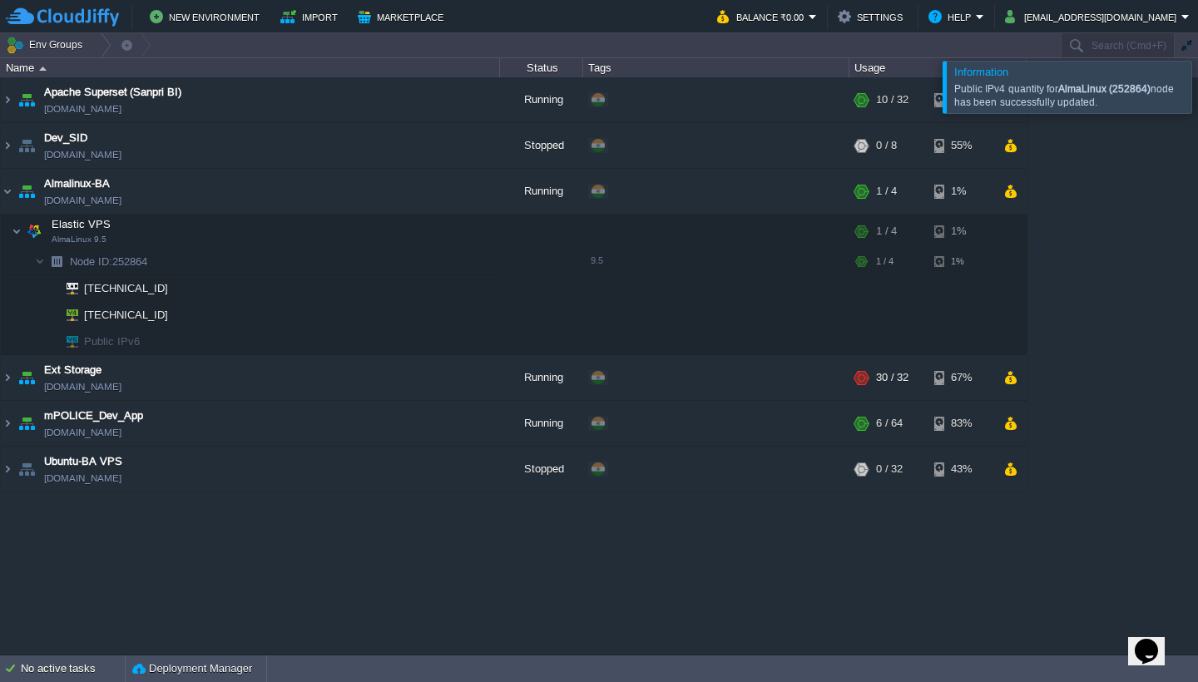
click at [1197, 87] on div at bounding box center [1218, 87] width 0 height 52
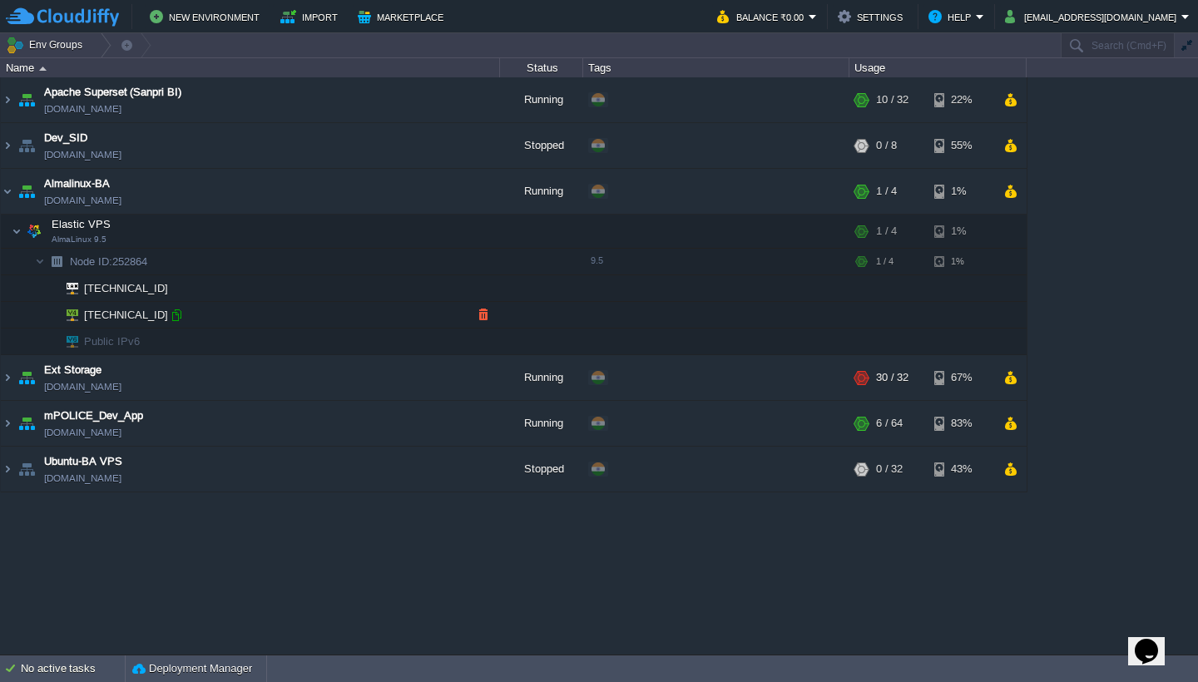
click at [176, 317] on div at bounding box center [176, 315] width 15 height 15
click at [173, 317] on div at bounding box center [176, 315] width 15 height 15
click at [428, 233] on button "button" at bounding box center [425, 231] width 15 height 15
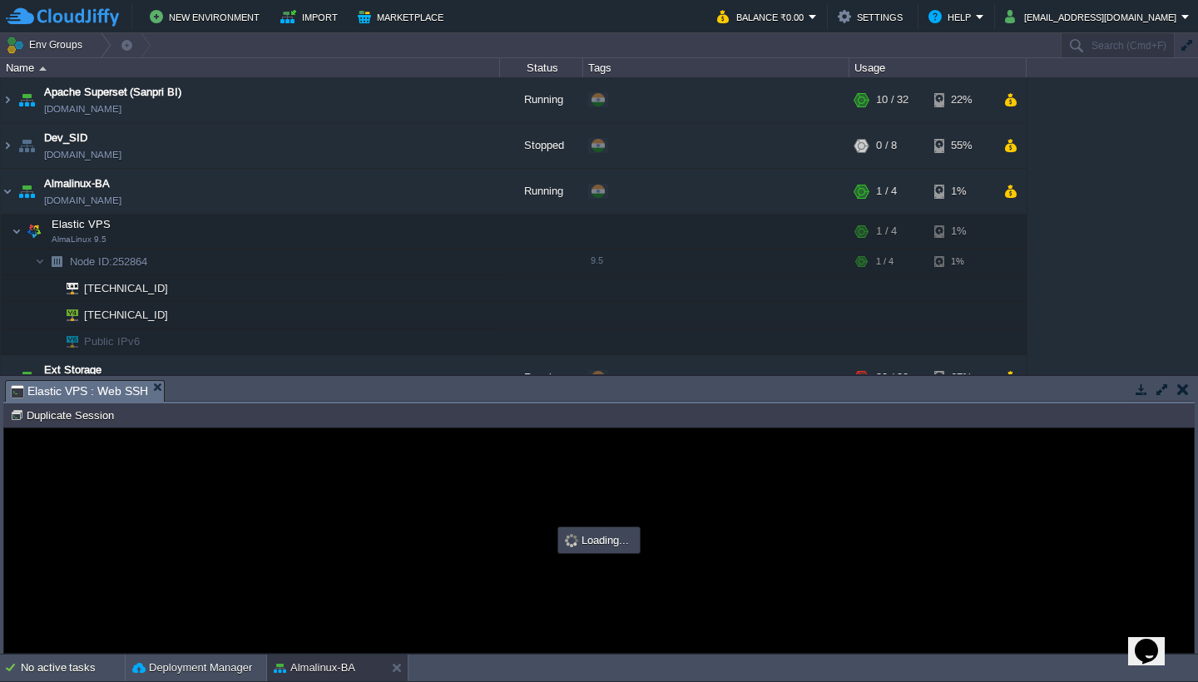
type input "#000000"
